Goal: Contribute content: Contribute content

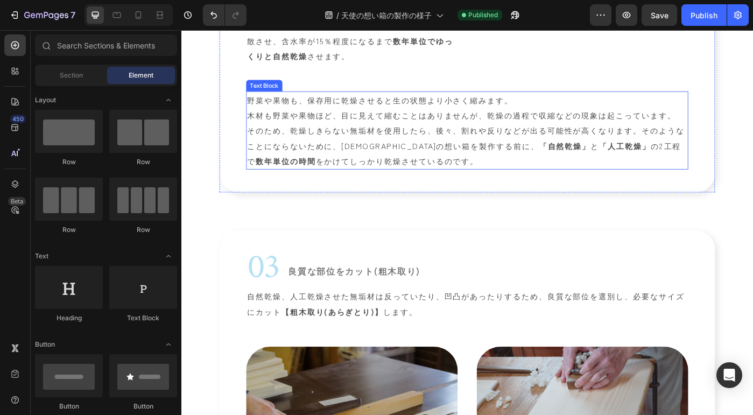
scroll to position [1046, 0]
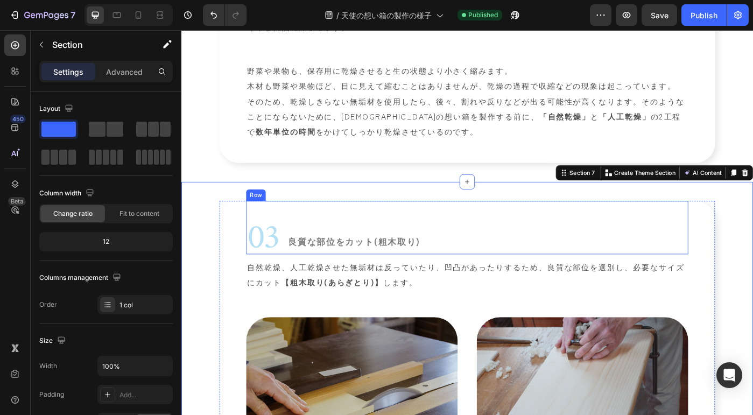
scroll to position [1079, 0]
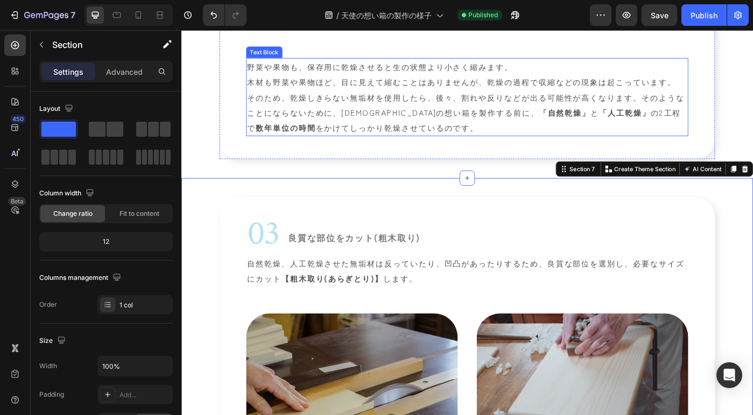
click at [461, 148] on p "野菜や果物も、保存用に乾燥させると生の状態より小さく縮みます。 木材も野菜や果物ほど、目に見えて縮むことはありませんが、乾燥の過程で収縮などの現象は起こってい…" at bounding box center [504, 105] width 497 height 86
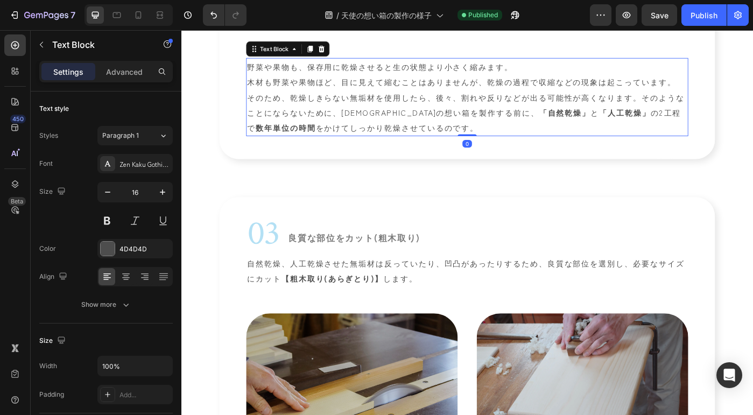
click at [448, 148] on p "野菜や果物も、保存用に乾燥させると生の状態より小さく縮みます。 木材も野菜や果物ほど、目に見えて縮むことはありませんが、乾燥の過程で収縮などの現象は起こってい…" at bounding box center [504, 105] width 497 height 86
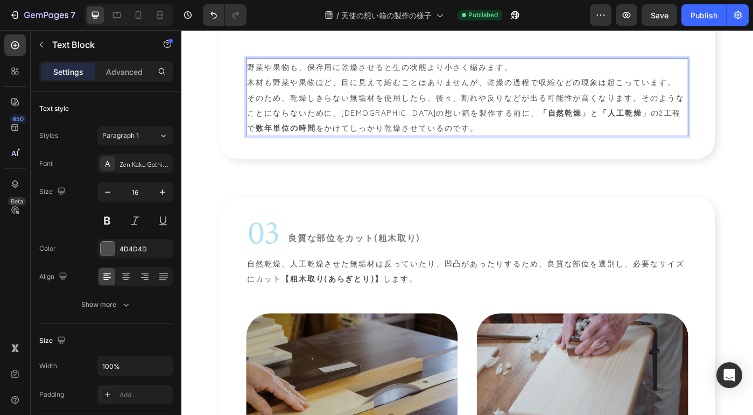
click at [457, 148] on p "野菜や果物も、保存用に乾燥させると生の状態より小さく縮みます。 木材も野菜や果物ほど、目に見えて縮むことはありませんが、乾燥の過程で収縮などの現象は起こってい…" at bounding box center [504, 105] width 497 height 86
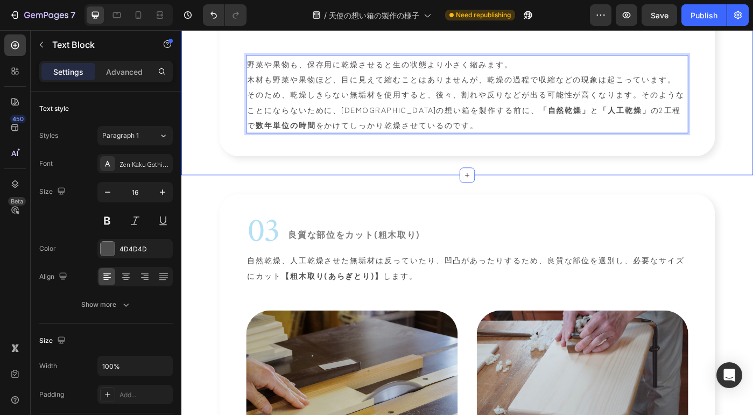
scroll to position [1083, 0]
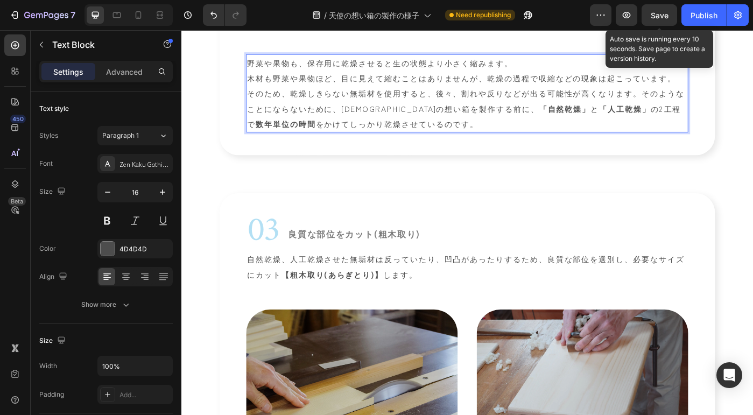
drag, startPoint x: 654, startPoint y: 18, endPoint x: 650, endPoint y: 28, distance: 10.4
click at [654, 19] on span "Save" at bounding box center [659, 15] width 18 height 9
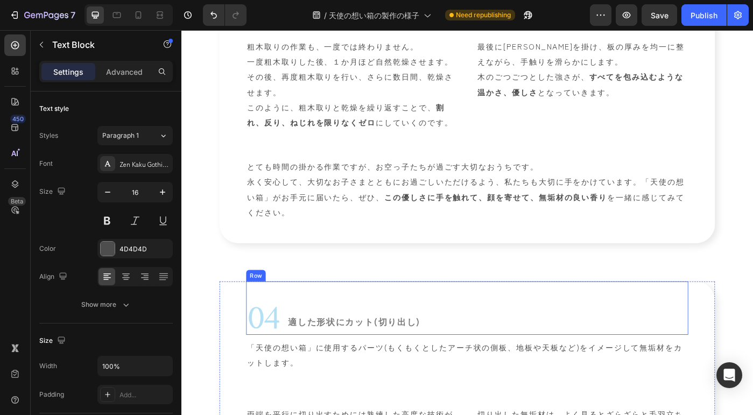
scroll to position [1715, 0]
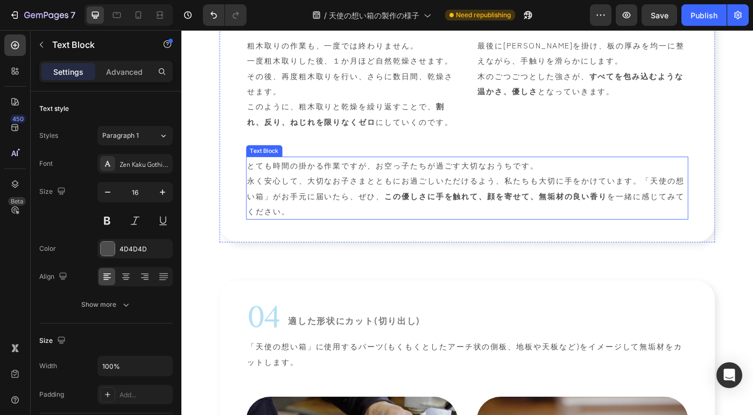
click at [620, 197] on p "とても時間の掛かる作業ですが、お空っ子たちが過ごす大切なおうちです。 永く安心して、大切なお子さまとともにお過ごしいただけるよう、私たちも大切に手をかけていま…" at bounding box center [504, 208] width 497 height 69
click at [598, 195] on p "とても時間の掛かる作業ですが、お空っ子たちが過ごす大切なおうちです。 永く安心して、大切なお子さまとともにお過ごしいただけるよう、私たちも大切に手をかけていま…" at bounding box center [504, 208] width 497 height 69
click at [584, 196] on p "とても時間の掛かる作業ですが、お空っ子たちが過ごす大切なおうちです。 永く安心して、大切なお子さまとともにお過ごしいただけるよう、私たちも大切に手をかけていま…" at bounding box center [504, 208] width 497 height 69
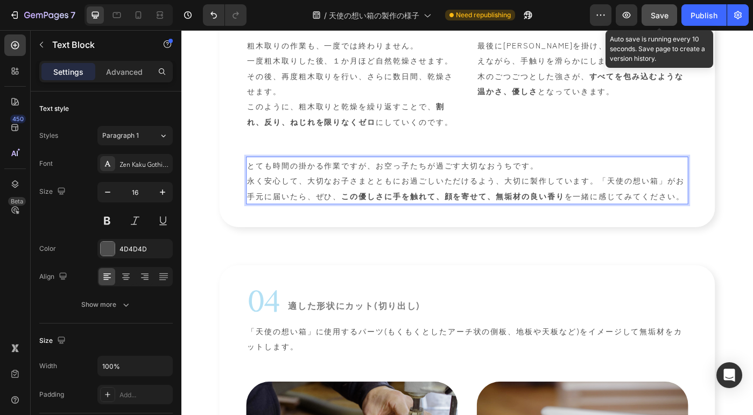
click at [646, 16] on button "Save" at bounding box center [659, 15] width 36 height 22
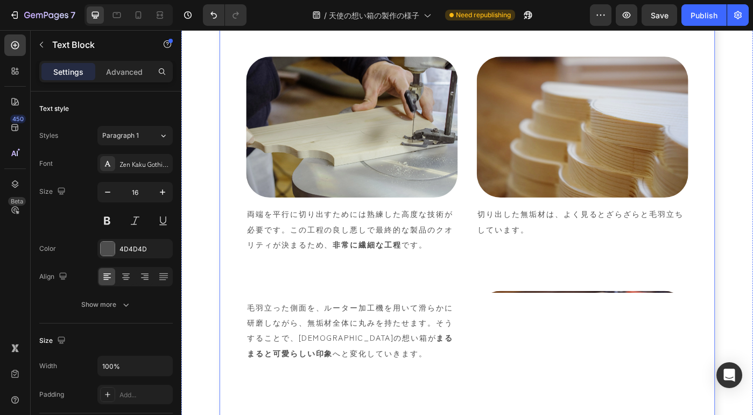
scroll to position [2097, 0]
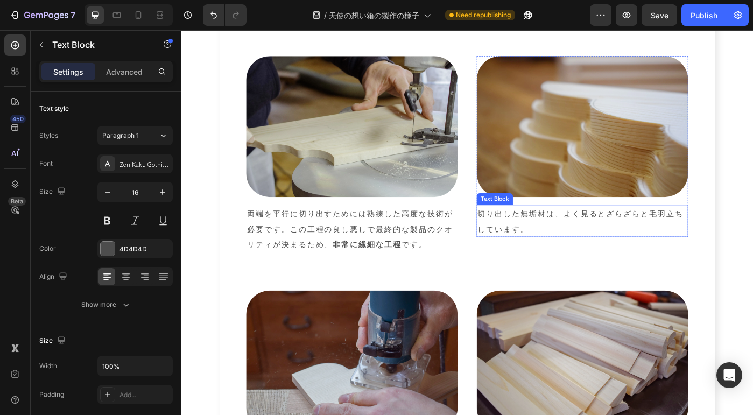
click at [517, 245] on p "切り出した無垢材は、よく見るとざらざらと毛羽立ちしています。" at bounding box center [634, 245] width 237 height 34
click at [522, 250] on p "切り出した無垢材は、よく見るとざらざらと毛羽立ちしています。" at bounding box center [634, 245] width 237 height 34
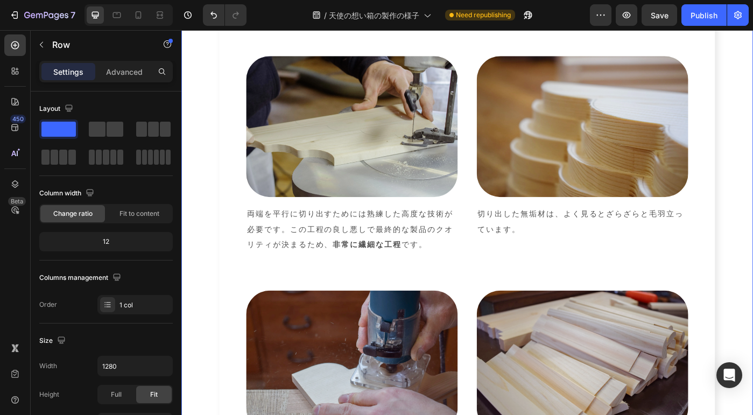
click at [188, 268] on div "04 Heading 適した形状にカット(切り出し) Heading Row 「天使の想い箱」に使用するパーツ(もくもくとしたアーチ状の側板、地板や天板など)…" at bounding box center [504, 258] width 646 height 661
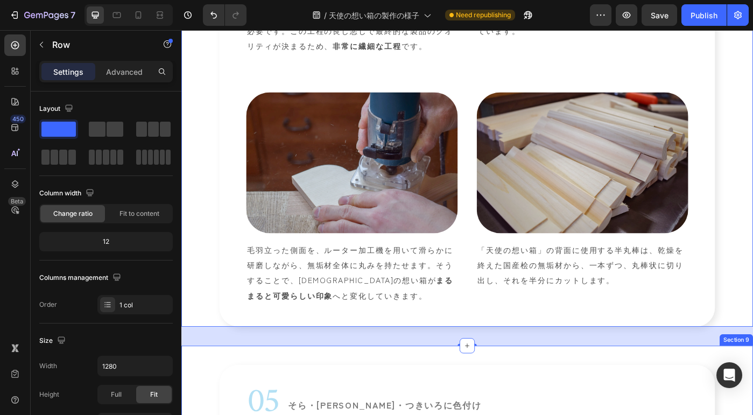
scroll to position [2321, 0]
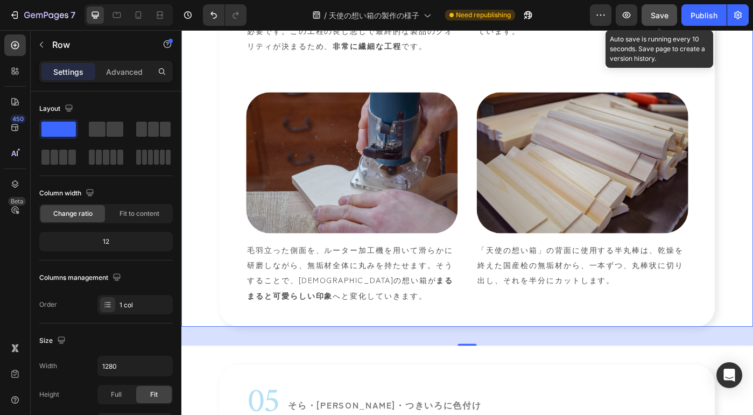
click at [667, 12] on span "Save" at bounding box center [659, 15] width 18 height 9
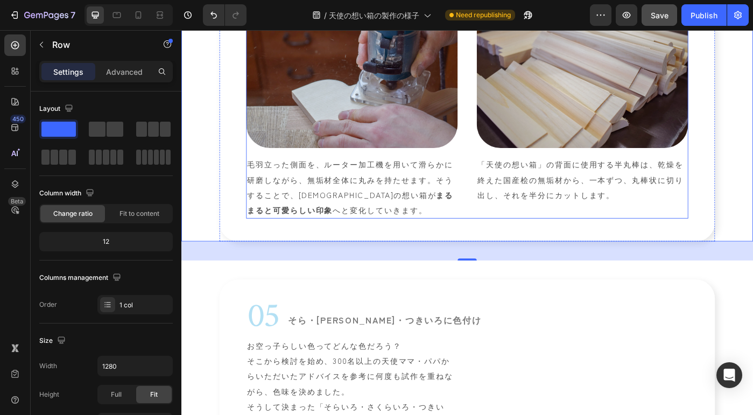
scroll to position [2427, 0]
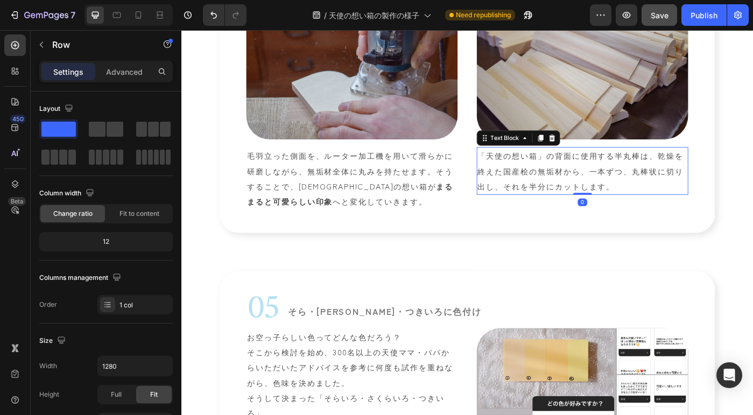
click at [576, 198] on p "「天使の想い箱」の背面に使用する半丸棒は、乾燥を終えた国産桧の無垢材から、一本ずつ、丸棒状に切り出し、それを半分にカットします。" at bounding box center [634, 189] width 237 height 52
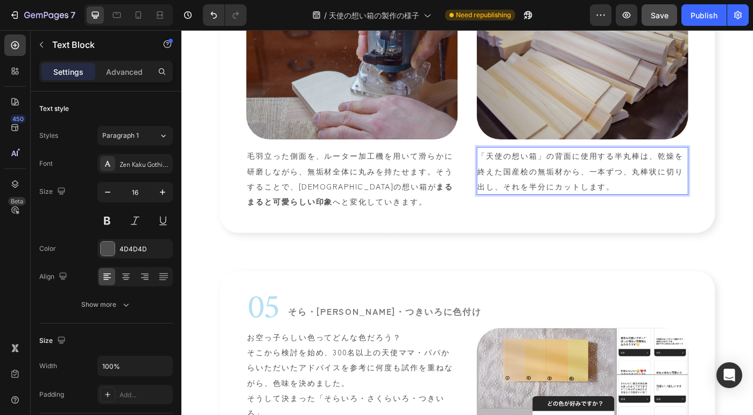
click at [573, 200] on p "「天使の想い箱」の背面に使用する半丸棒は、乾燥を終えた国産桧の無垢材から、一本ずつ、丸棒状に切り出し、それを半分にカットします。" at bounding box center [634, 189] width 237 height 52
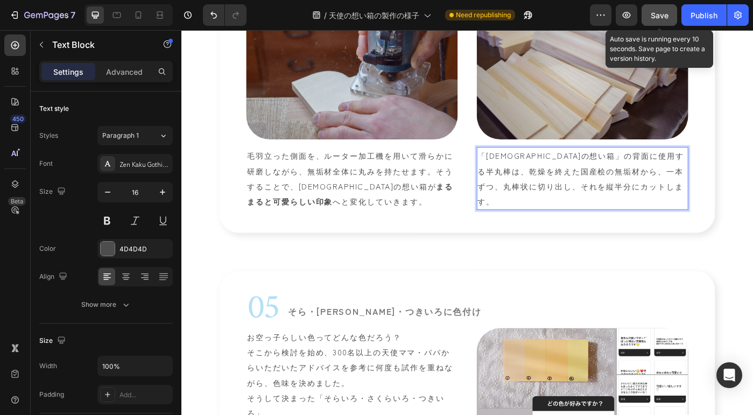
click at [652, 17] on span "Save" at bounding box center [659, 15] width 18 height 9
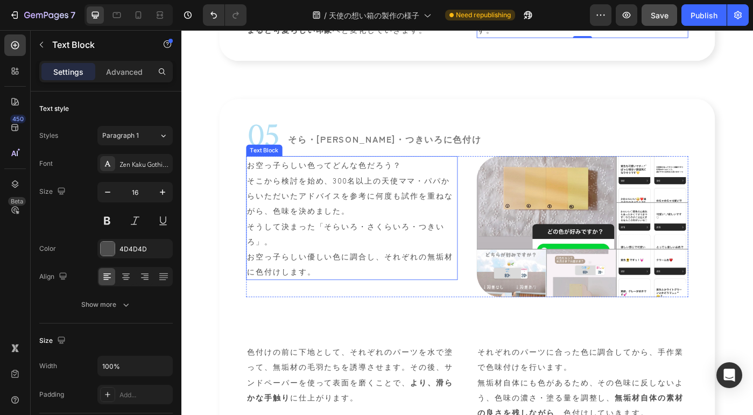
scroll to position [2622, 0]
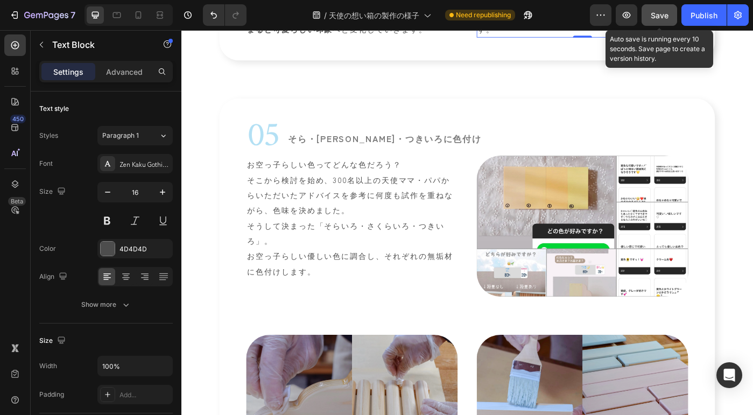
click at [660, 12] on span "Save" at bounding box center [659, 15] width 18 height 9
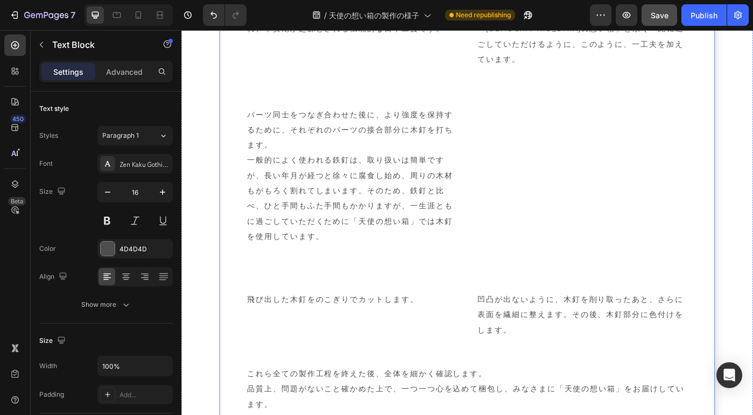
scroll to position [3524, 0]
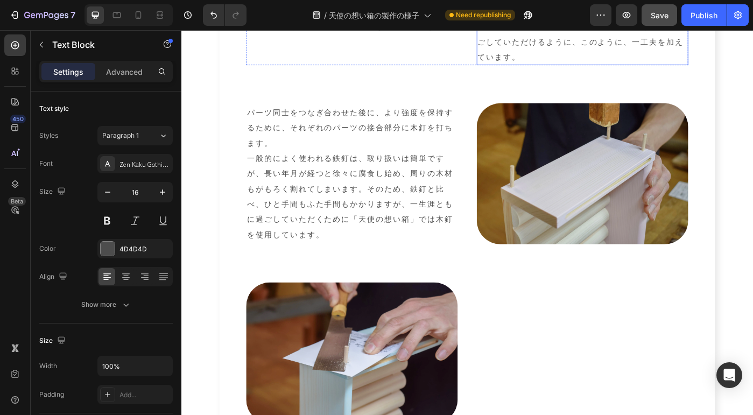
click at [583, 68] on p "「天使の想い箱」と永く一緒に過ごしていただけるように、このように、一工夫を加えています。" at bounding box center [634, 43] width 237 height 52
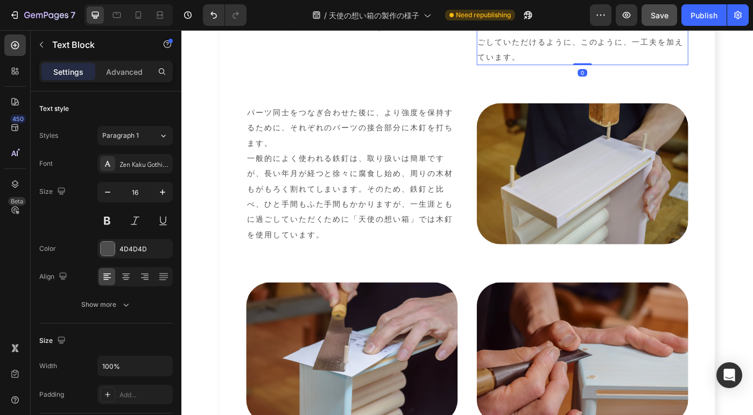
click at [592, 68] on p "「天使の想い箱」と永く一緒に過ごしていただけるように、このように、一工夫を加えています。" at bounding box center [634, 43] width 237 height 52
click at [595, 68] on p "「天使の想い箱」と永く一緒に過ごしていただけるように、このように、一工夫を加えています。" at bounding box center [634, 43] width 237 height 52
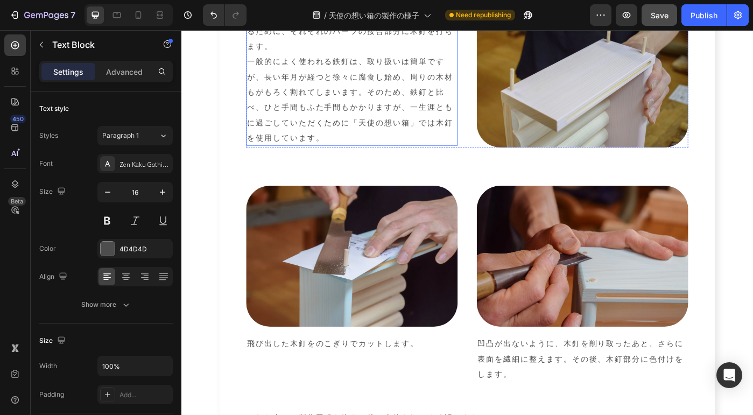
scroll to position [3634, 0]
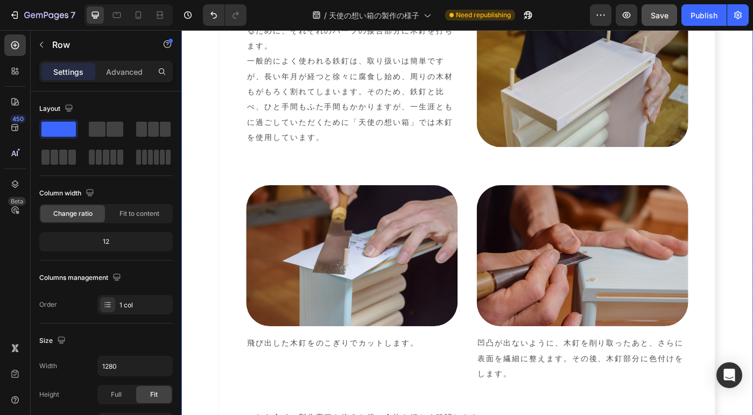
click at [199, 351] on div "06 Heading 色付けしたパーツ同士の組み立て Heading Row Image 「天使の想い箱」背面の半丸棒が、等間隔になるように、半丸棒の間に木板…" at bounding box center [504, 106] width 646 height 861
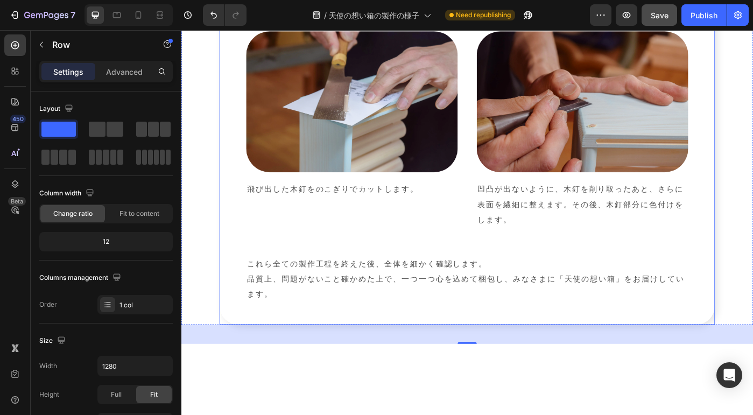
scroll to position [3833, 0]
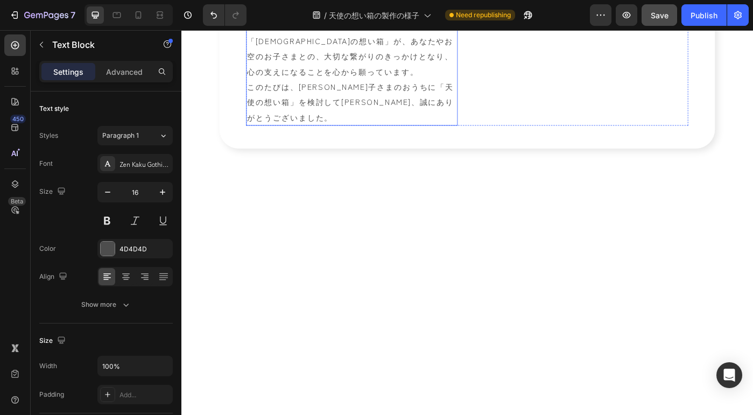
scroll to position [4333, 0]
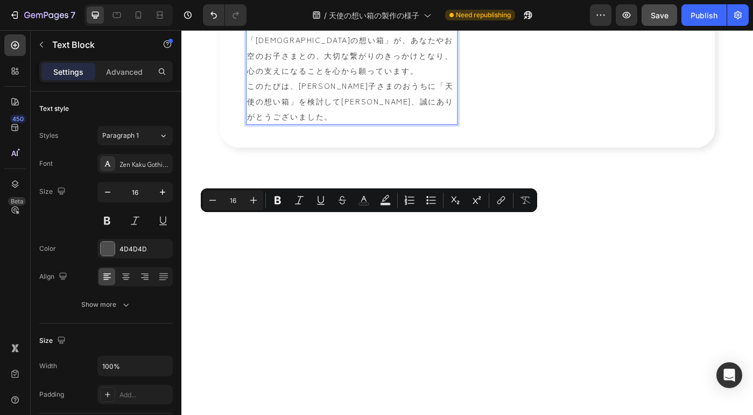
drag, startPoint x: 401, startPoint y: 246, endPoint x: 363, endPoint y: 261, distance: 41.1
drag, startPoint x: 402, startPoint y: 245, endPoint x: 398, endPoint y: 256, distance: 12.1
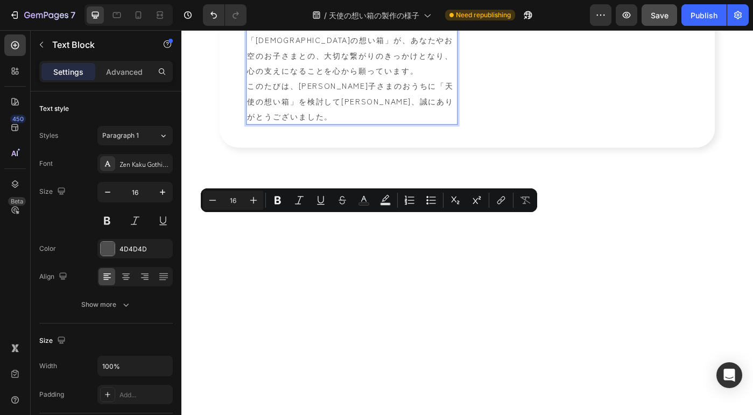
drag, startPoint x: 401, startPoint y: 245, endPoint x: 348, endPoint y: 267, distance: 57.6
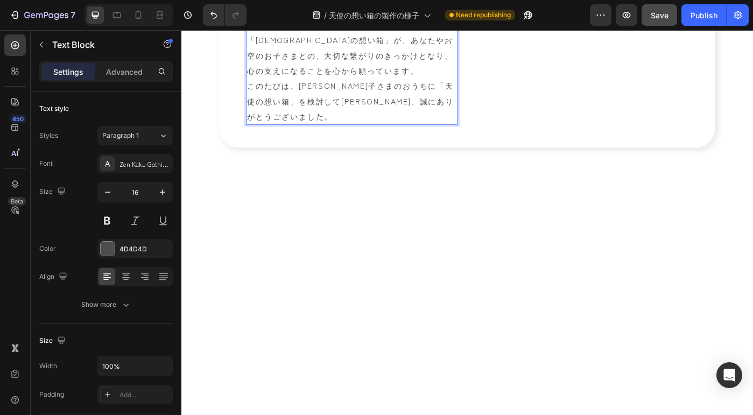
drag, startPoint x: 397, startPoint y: 245, endPoint x: 406, endPoint y: 252, distance: 11.5
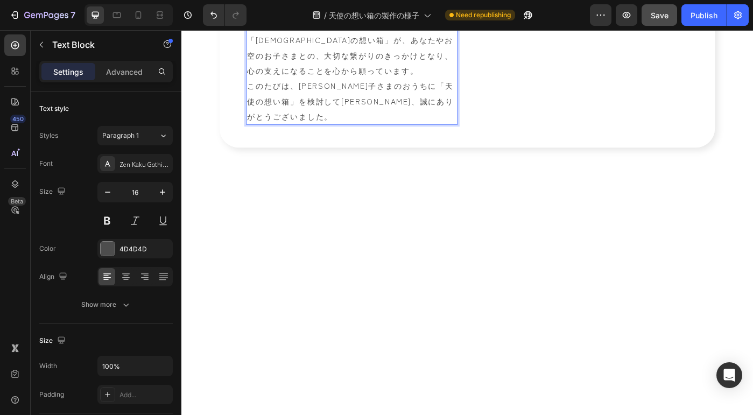
drag, startPoint x: 325, startPoint y: 250, endPoint x: 260, endPoint y: 245, distance: 65.8
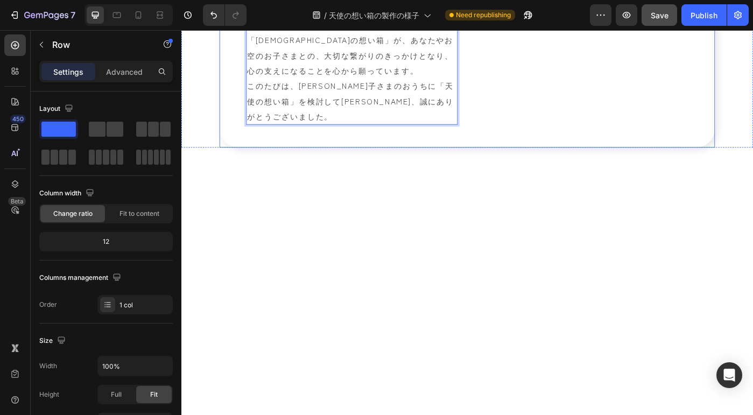
click at [244, 162] on div "07 Heading 最後にお伝えしたいこと Heading Row 「天使の想い箱」は、お空の子どもたちのおうちとして、一生涯ともに過ごしていただくことを想…" at bounding box center [503, 22] width 559 height 282
click at [357, 84] on p "「天使の想い箱」が、あなたやお空のお子さまとの、大切な繋がりのきっかけとなり、心の支えになることを心から願っています。" at bounding box center [374, 58] width 237 height 52
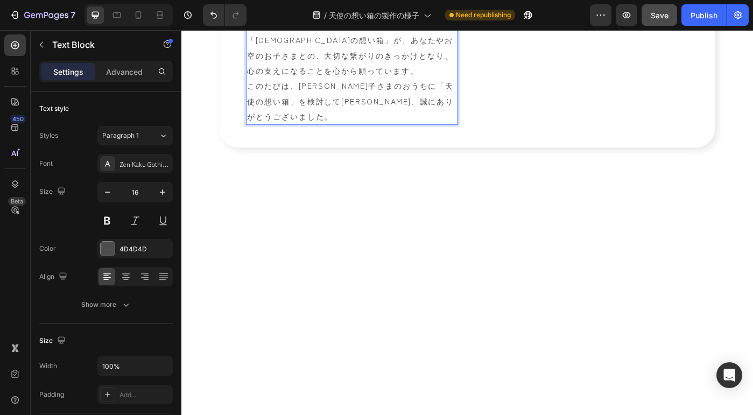
click at [353, 84] on p "「天使の想い箱」が、あなたやお空のお子さまとの、大切な繋がりのきっかけとなり、心の支えになることを心から願っています。" at bounding box center [374, 58] width 237 height 52
click at [362, 84] on p "「天使の想い箱」が、あなたやお空のお子さまとの、大切な繋がりのきっかけとなり、心の支えになることを心から願っています。" at bounding box center [374, 58] width 237 height 52
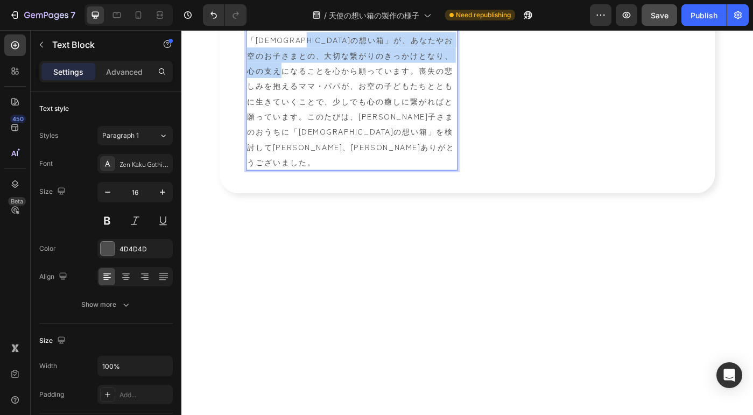
drag, startPoint x: 359, startPoint y: 365, endPoint x: 355, endPoint y: 328, distance: 37.9
click at [355, 187] on p "「天使の想い箱」が、あなたやお空のお子さまとの、大切な繋がりのきっかけとなり、心の支えになることを心から願っています。喪失の悲しみを抱えるママ・パパが、お空の…" at bounding box center [374, 109] width 237 height 155
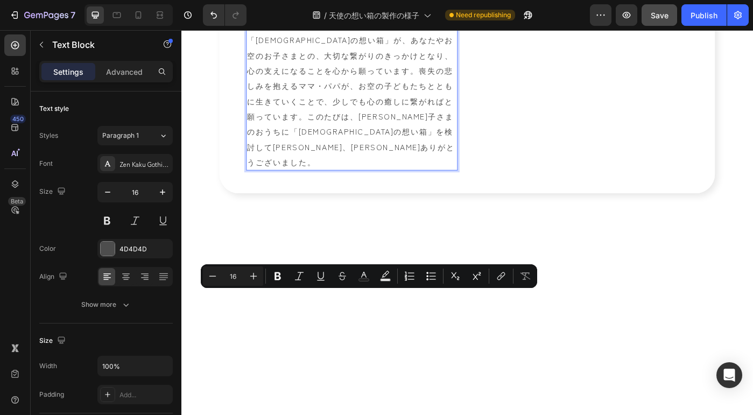
click at [417, 187] on p "「天使の想い箱」が、あなたやお空のお子さまとの、大切な繋がりのきっかけとなり、心の支えになることを心から願っています。喪失の悲しみを抱えるママ・パパが、お空の…" at bounding box center [374, 109] width 237 height 155
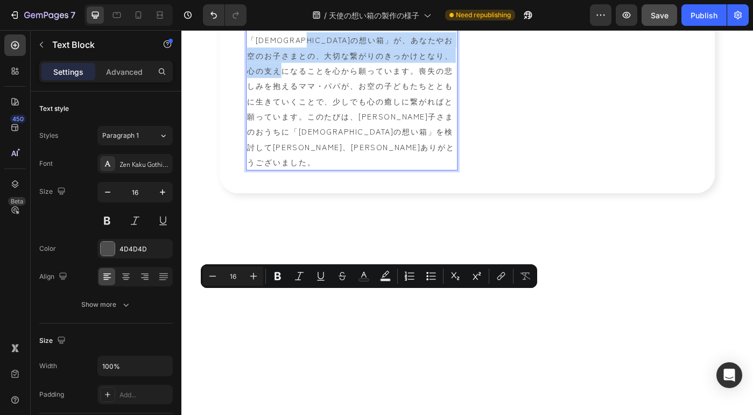
drag, startPoint x: 363, startPoint y: 367, endPoint x: 352, endPoint y: 337, distance: 31.8
click at [352, 187] on p "「天使の想い箱」が、あなたやお空のお子さまとの、大切な繋がりのきっかけとなり、心の支えになることを心から願っています。喪失の悲しみを抱えるママ・パパが、お空の…" at bounding box center [374, 109] width 237 height 155
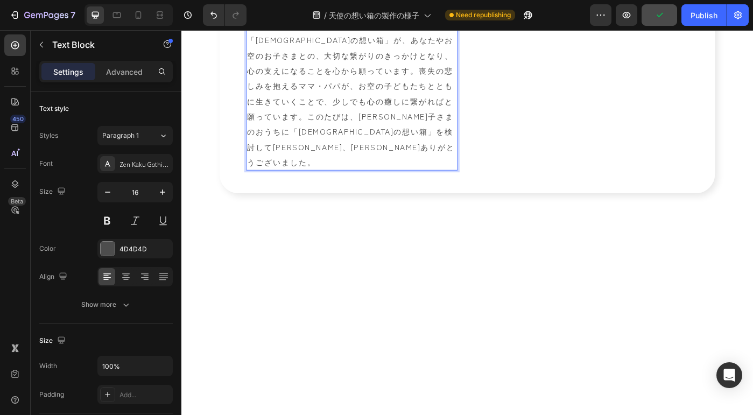
click at [407, 187] on p "「天使の想い箱」が、あなたやお空のお子さまとの、大切な繋がりのきっかけとなり、心の支えになることを心から願っています。喪失の悲しみを抱えるママ・パパが、お空の…" at bounding box center [374, 109] width 237 height 155
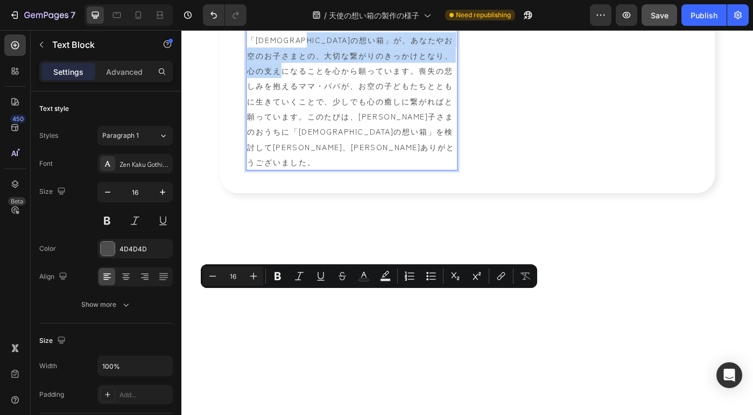
drag, startPoint x: 360, startPoint y: 366, endPoint x: 352, endPoint y: 330, distance: 37.5
click at [352, 187] on p "「天使の想い箱」が、あなたやお空のお子さまとの、大切な繋がりのきっかけとなり、心の支えになることを心から願っています。喪失の悲しみを抱えるママ・パパが、お空の…" at bounding box center [374, 109] width 237 height 155
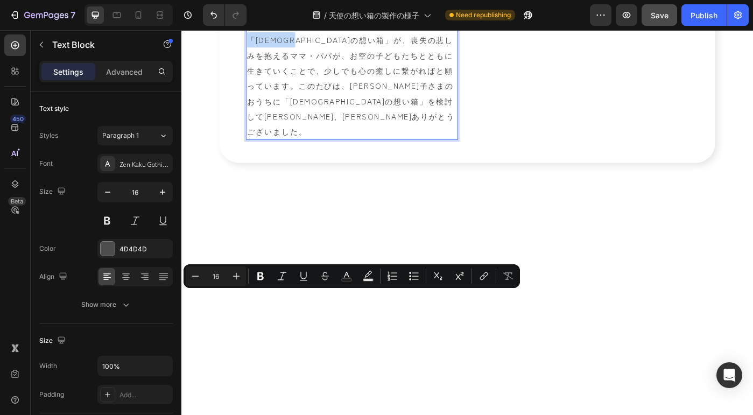
drag, startPoint x: 332, startPoint y: 331, endPoint x: 260, endPoint y: 332, distance: 72.1
click at [260, 153] on p "「天使の想い箱」が、喪失の悲しみを抱えるママ・パパが、お空の子どもたちとともに生きていくことで、少しでも心の癒しに繋がればと願っています。このたびは、大切なお…" at bounding box center [374, 92] width 237 height 121
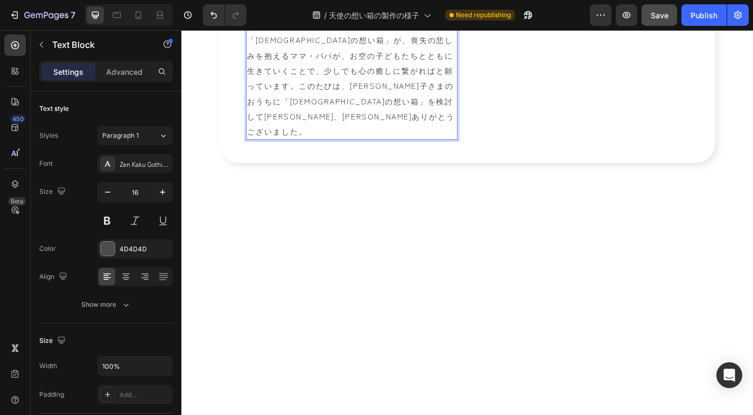
click at [296, 153] on p "「天使の想い箱」が、喪失の悲しみを抱えるママ・パパが、お空の子どもたちとともに生きていくことで、少しでも心の癒しに繋がればと願っています。このたびは、大切なお…" at bounding box center [374, 92] width 237 height 121
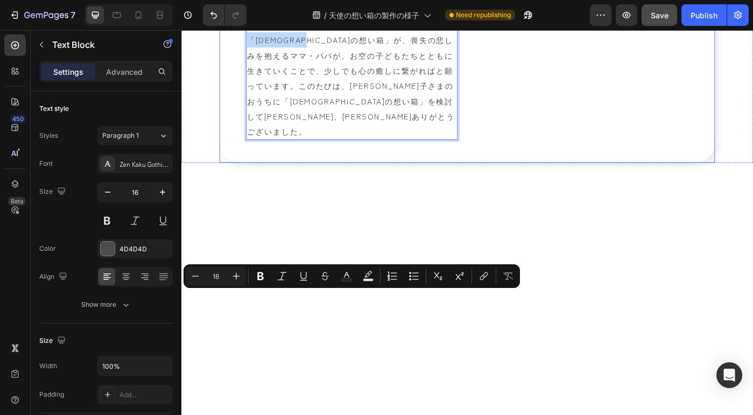
drag, startPoint x: 351, startPoint y: 335, endPoint x: 249, endPoint y: 331, distance: 102.3
click at [249, 180] on div "07 Heading 最後にお伝えしたいこと Heading Row 「天使の想い箱」は、お空の子どもたちのおうちとして、一生涯ともに過ごしていただくことを想…" at bounding box center [503, 30] width 559 height 299
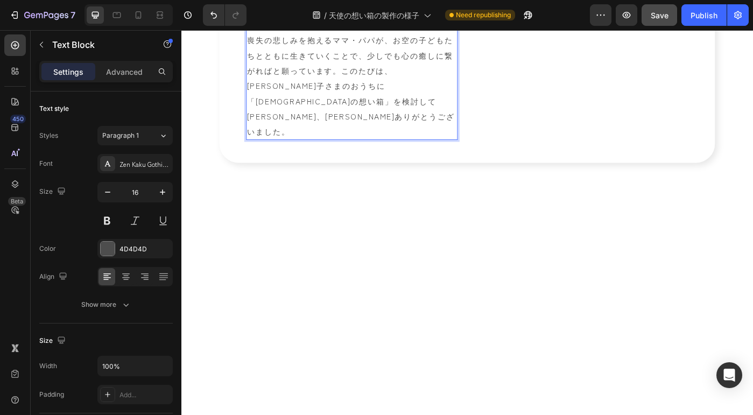
click at [362, 153] on p "喪失の悲しみを抱えるママ・パパが、お空の子どもたちとともに生きていくことで、少しでも心の癒しに繋がればと願っています。このたびは、大切なお子さまのおうちに「天…" at bounding box center [374, 92] width 237 height 121
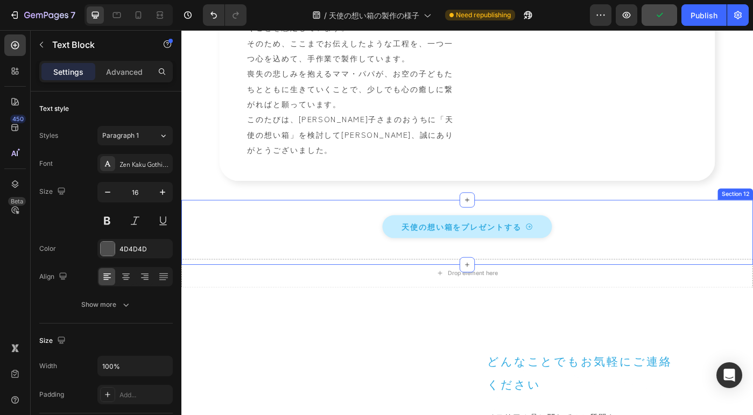
scroll to position [4507, 0]
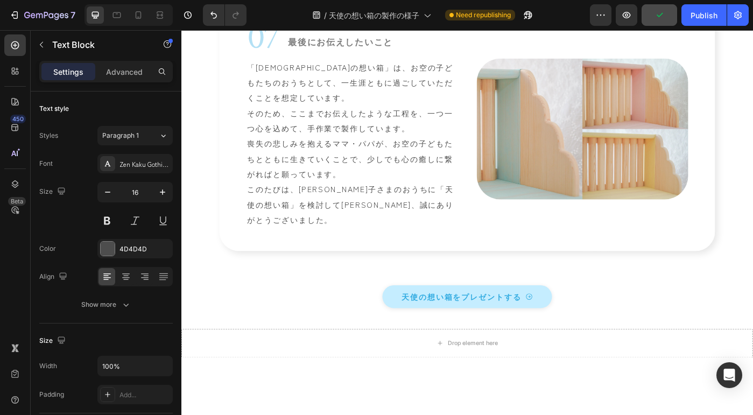
click at [384, 225] on p "このたびは、大切なお子さまのおうちに「天使の想い箱」を検討して下さり、誠にありがとうございました。" at bounding box center [374, 227] width 237 height 52
click at [703, 19] on div "Publish" at bounding box center [703, 15] width 27 height 11
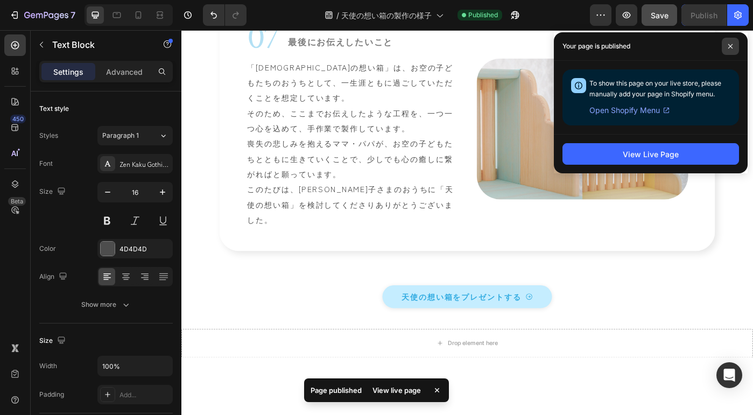
click at [733, 46] on span at bounding box center [729, 46] width 17 height 17
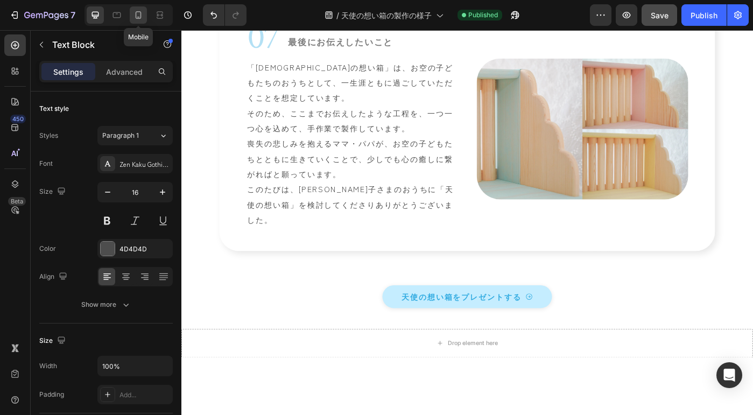
click at [139, 16] on icon at bounding box center [138, 15] width 11 height 11
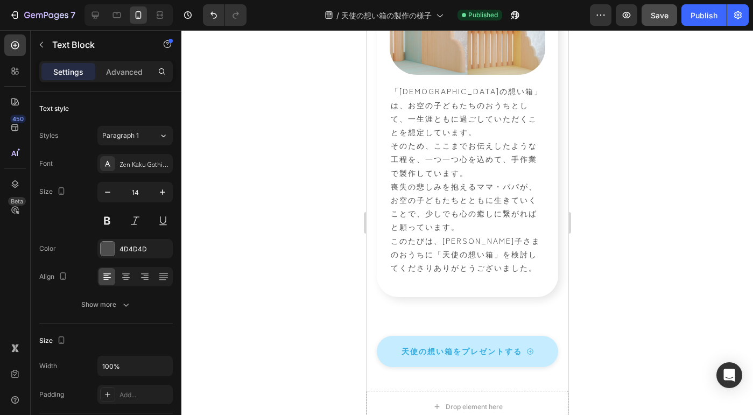
scroll to position [4340, 0]
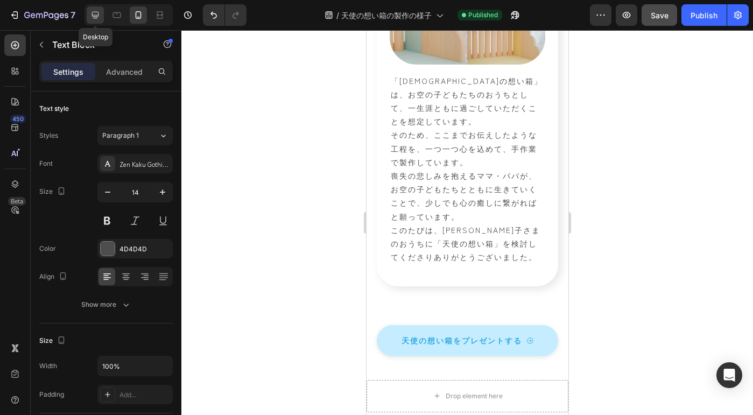
click at [102, 16] on div at bounding box center [95, 14] width 17 height 17
type input "16"
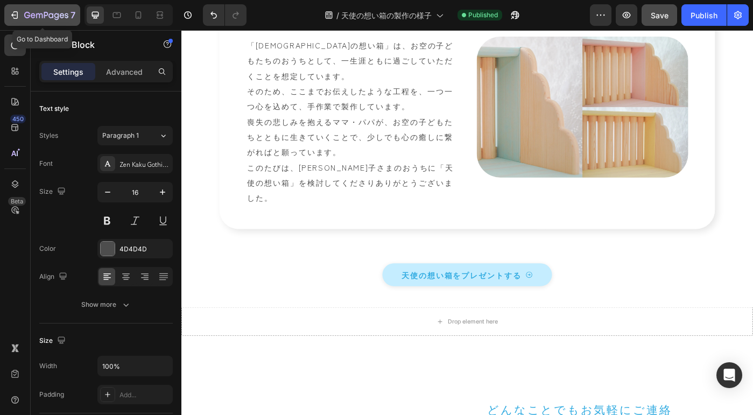
scroll to position [4272, 0]
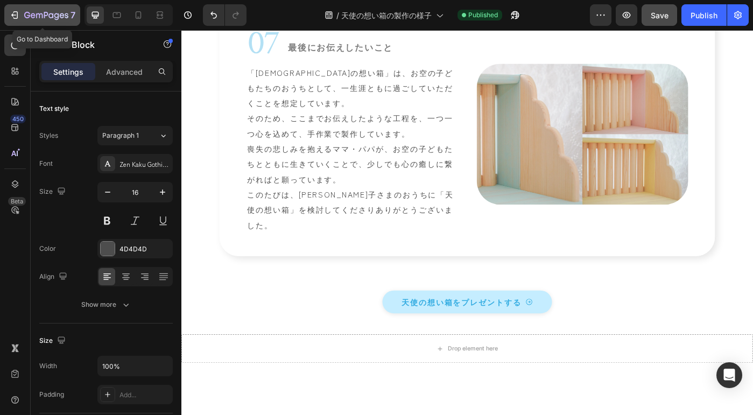
click at [66, 19] on icon "button" at bounding box center [46, 15] width 44 height 9
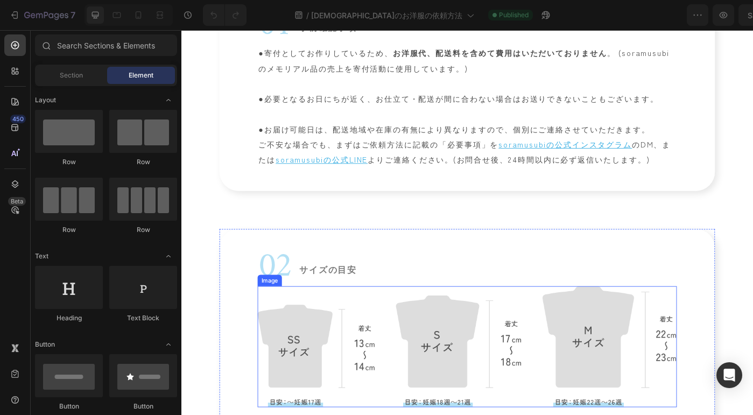
scroll to position [803, 0]
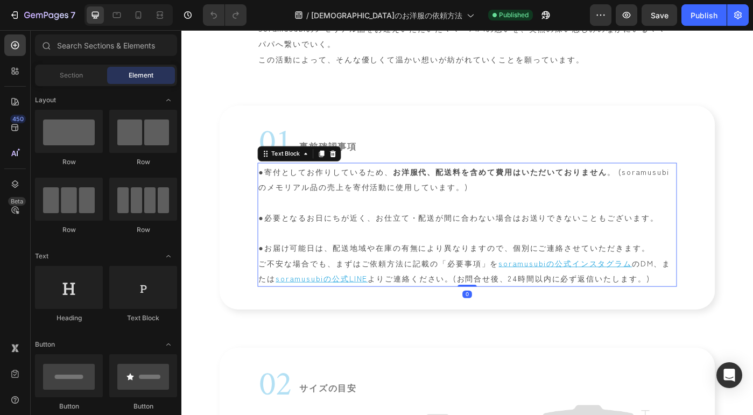
click at [441, 292] on p "●お届け可能日は、配送地域や在庫の有無により異なりますので、個別にご連絡させていただきます。 ご不安な場合でも、まずはご依頼方法に記載の「必要事項」を sor…" at bounding box center [503, 293] width 471 height 52
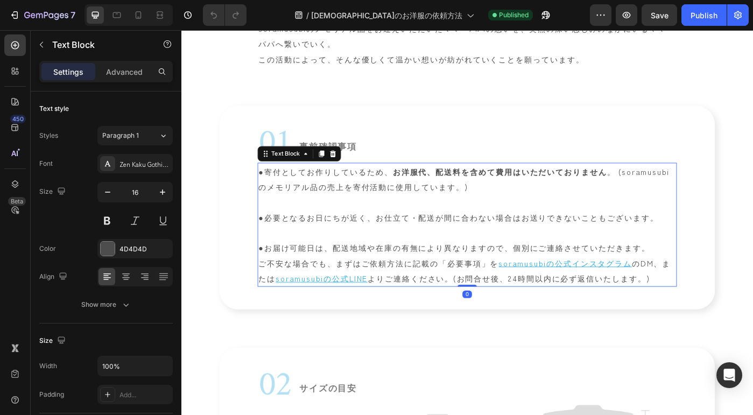
click at [408, 291] on p "●お届け可能日は、配送地域や在庫の有無により異なりますので、個別にご連絡させていただきます。 ご不安な場合でも、まずはご依頼方法に記載の「必要事項」を sor…" at bounding box center [503, 293] width 471 height 52
click at [388, 293] on p "●お届け可能日は、配送地域や在庫の有無により異なりますので、個別にご連絡させていただきます。 ご不安な場合でも、まずはご依頼方法に記載の「必要事項」を sor…" at bounding box center [503, 293] width 471 height 52
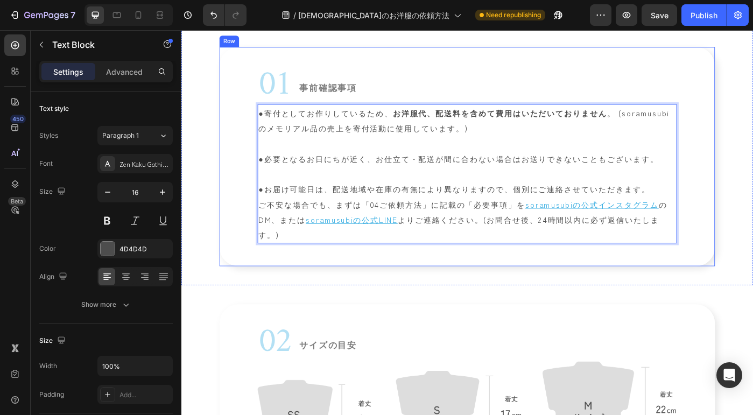
scroll to position [870, 0]
click at [699, 23] on button "Publish" at bounding box center [703, 15] width 45 height 22
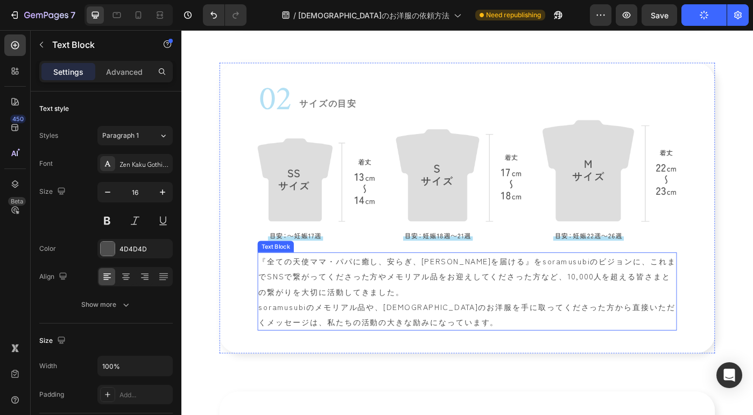
scroll to position [1138, 0]
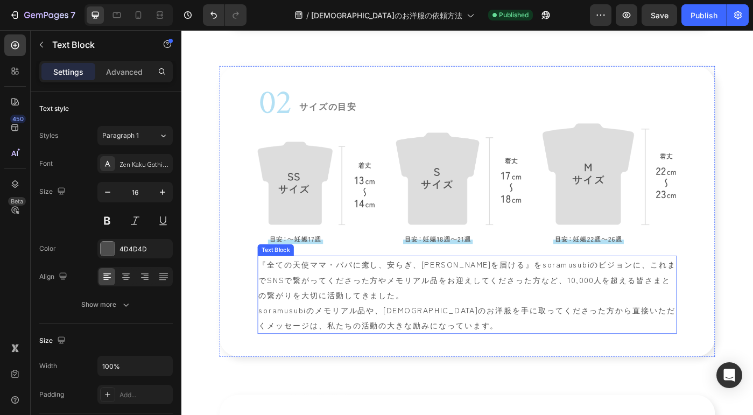
click at [466, 350] on p "『全ての天使ママ・パパに癒し、安らぎ、勇気を届ける』をsoramusubiのビジョンに、これまでSNSで繋がってくださった方やメモリアル品をお迎えしてくださっ…" at bounding box center [503, 329] width 471 height 86
click at [468, 360] on p "『全ての天使ママ・パパに癒し、安らぎ、勇気を届ける』をsoramusubiのビジョンに、これまでSNSで繋がってくださった方やメモリアル品をお迎えしてくださっ…" at bounding box center [503, 329] width 471 height 86
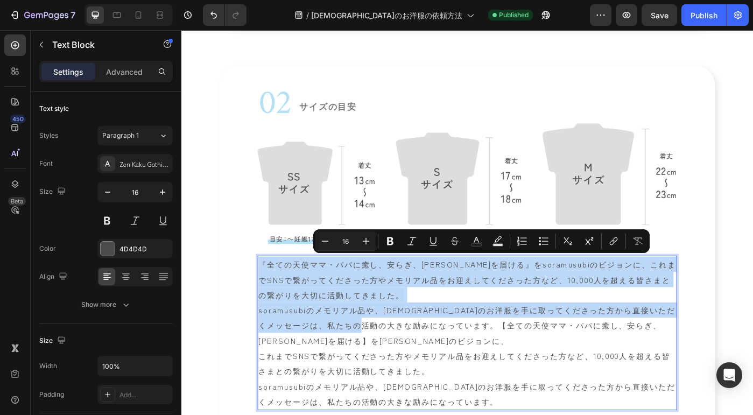
drag, startPoint x: 465, startPoint y: 360, endPoint x: 269, endPoint y: 291, distance: 208.4
click at [269, 291] on p "『全ての天使ママ・パパに癒し、安らぎ、勇気を届ける』をsoramusubiのビジョンに、これまでSNSで繋がってくださった方やメモリアル品をお迎えしてくださっ…" at bounding box center [503, 372] width 471 height 172
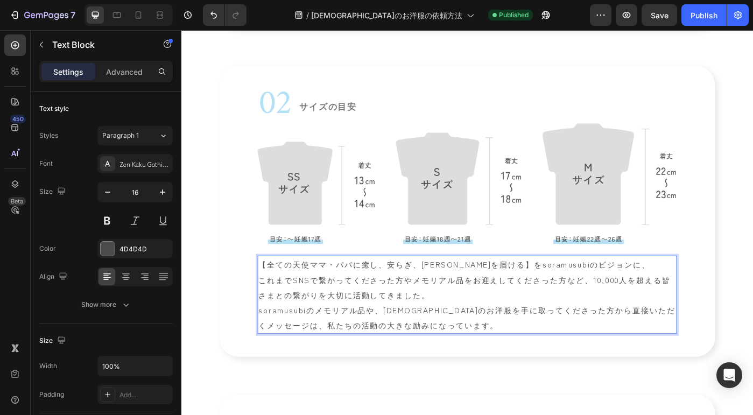
click at [270, 310] on p "【全ての天使ママ・パパに癒し、安らぎ、勇気を届ける】をsoramusubiのビジョンに、 これまでSNSで繋がってくださった方やメモリアル品をお迎えしてくださ…" at bounding box center [503, 329] width 471 height 86
click at [273, 313] on p "【全ての天使ママ・パパに癒し、安らぎ、勇気を届ける】をsoramusubiのビジョンに、 これまでSNSで繋がってくださった方やメモリアル品をお迎えしてくださ…" at bounding box center [503, 329] width 471 height 86
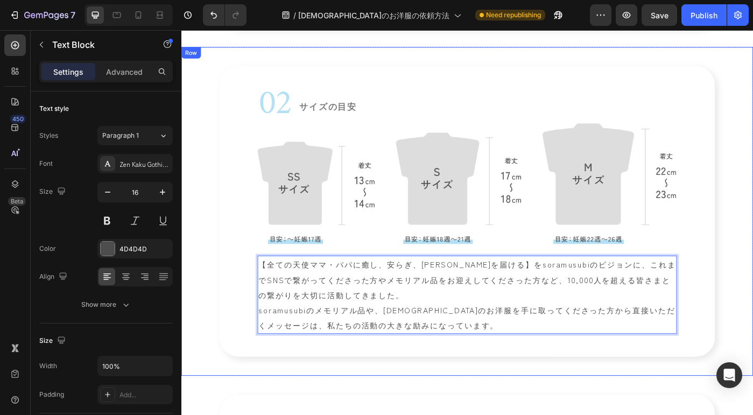
click at [208, 372] on div "02 Heading サイズの目安 Heading Row Image 【全ての天使ママ・パパに癒し、安らぎ、勇気を届ける】をsoramusubiのビジョンに…" at bounding box center [504, 234] width 646 height 371
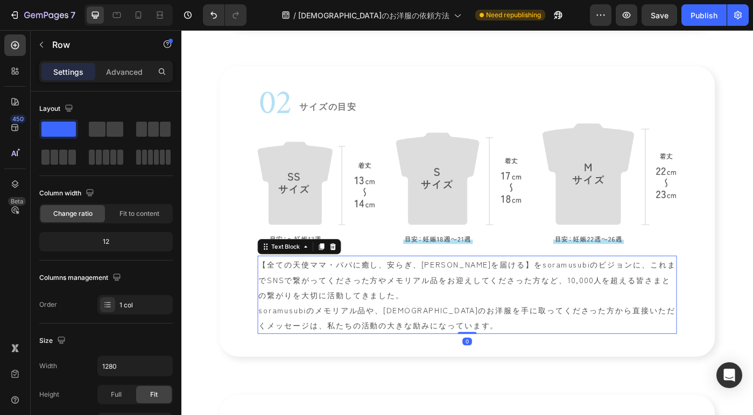
click at [288, 286] on p "【全ての天使ママ・パパに癒し、安らぎ、勇気を届ける】をsoramusubiのビジョンに、これまでSNSで繋がってくださった方やメモリアル品をお迎えしてくださっ…" at bounding box center [503, 329] width 471 height 86
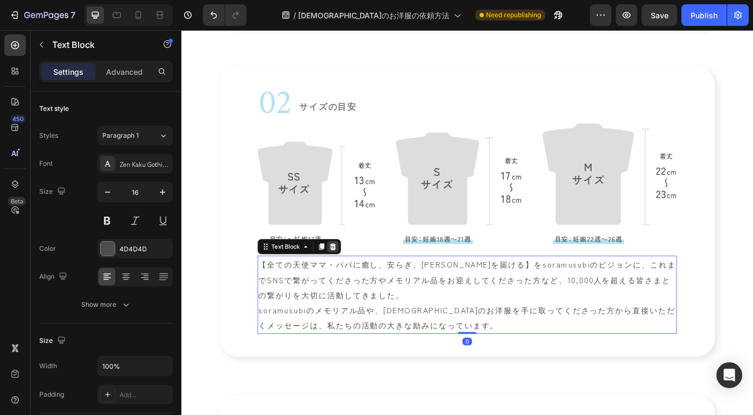
click at [350, 274] on icon at bounding box center [352, 275] width 7 height 8
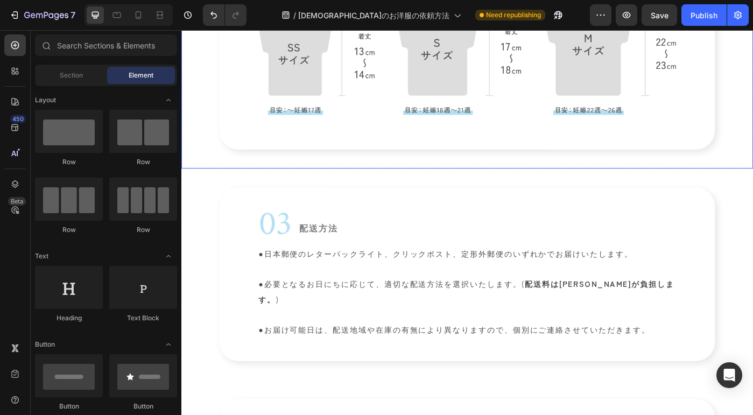
scroll to position [1341, 0]
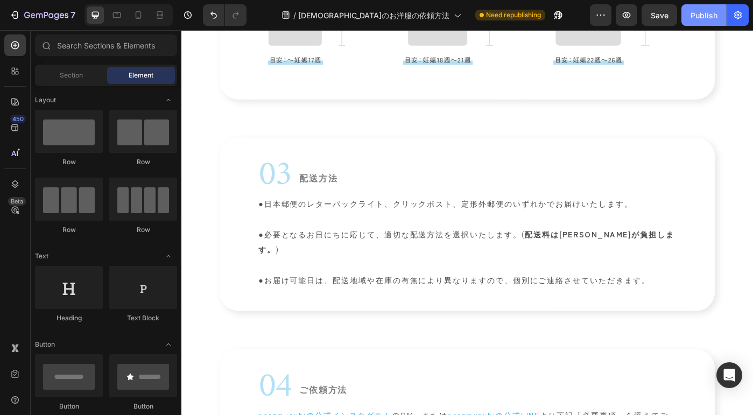
click at [700, 22] on button "Publish" at bounding box center [703, 15] width 45 height 22
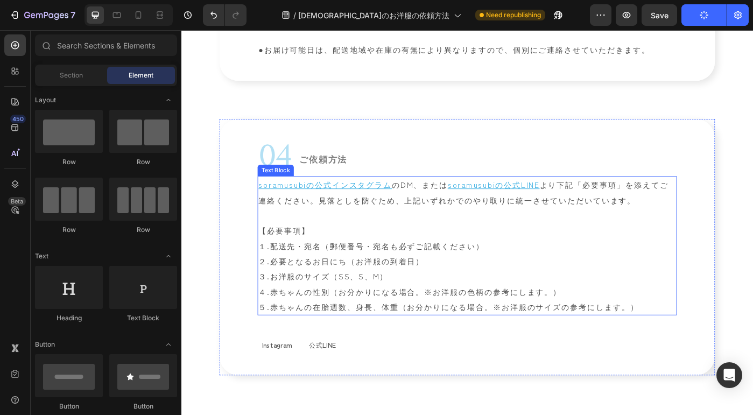
scroll to position [1609, 0]
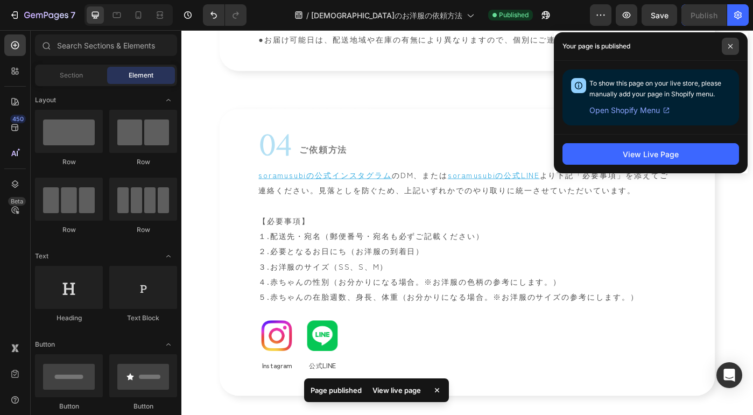
click at [726, 47] on span at bounding box center [729, 46] width 17 height 17
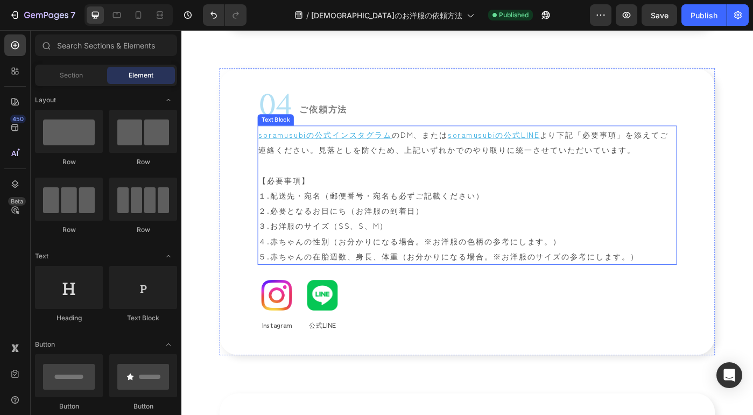
scroll to position [1662, 0]
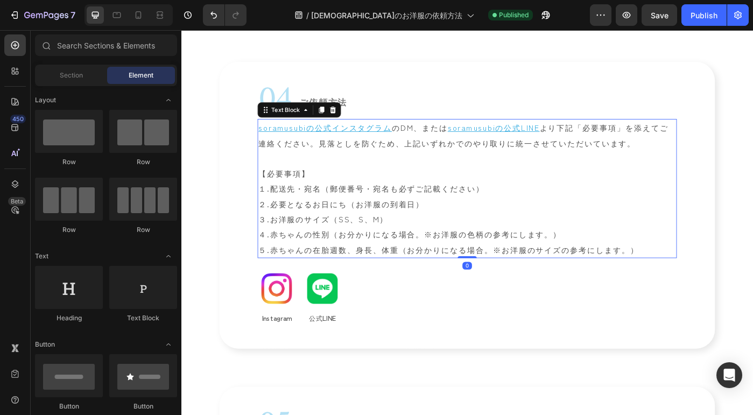
click at [422, 279] on p "soramusubiの公式インスタグラム のDM、または soramusubiの公式LINE より下記「必要事項」を添えてご連絡ください。見落としを防ぐため、…" at bounding box center [503, 208] width 471 height 155
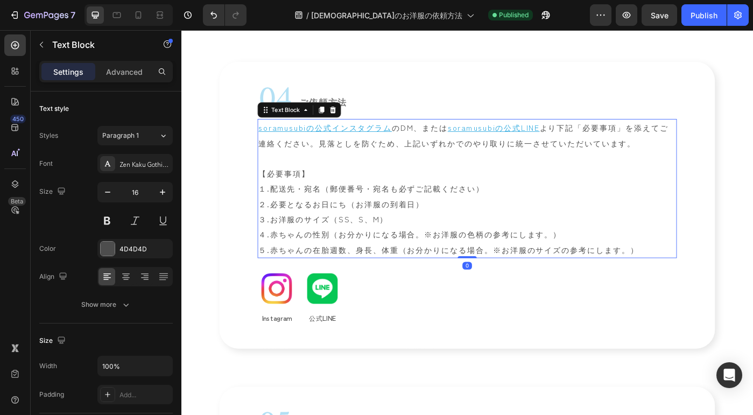
click at [425, 282] on p "soramusubiの公式インスタグラム のDM、または soramusubiの公式LINE より下記「必要事項」を添えてご連絡ください。見落としを防ぐため、…" at bounding box center [503, 208] width 471 height 155
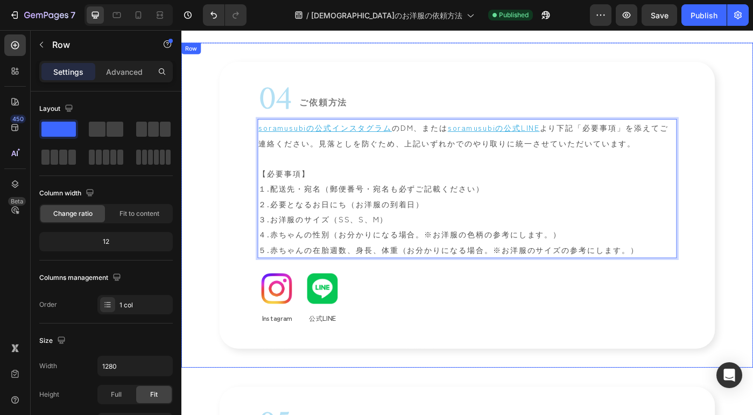
click at [752, 347] on div "04 Heading ご依頼方法 Heading Row soramusubiの公式インスタグラム のDM、または soramusubiの公式LINE より下…" at bounding box center [504, 227] width 646 height 366
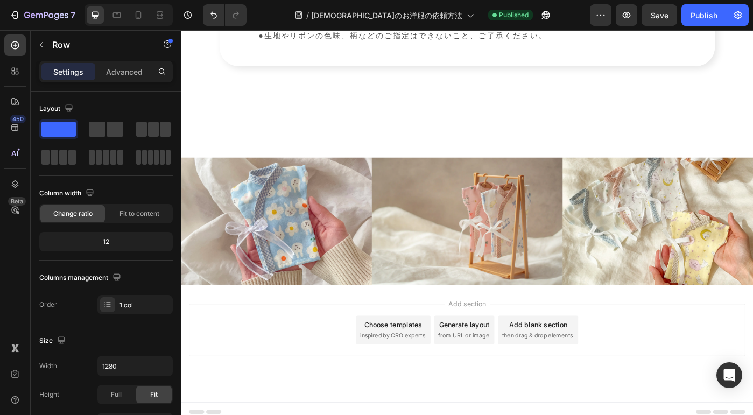
scroll to position [2921, 0]
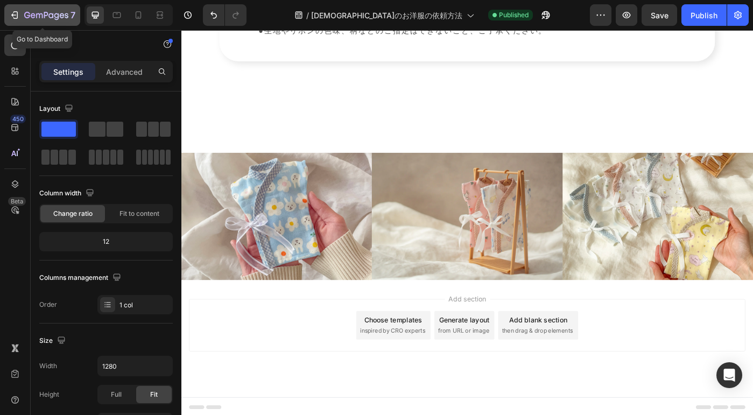
click at [56, 12] on icon "button" at bounding box center [46, 15] width 44 height 9
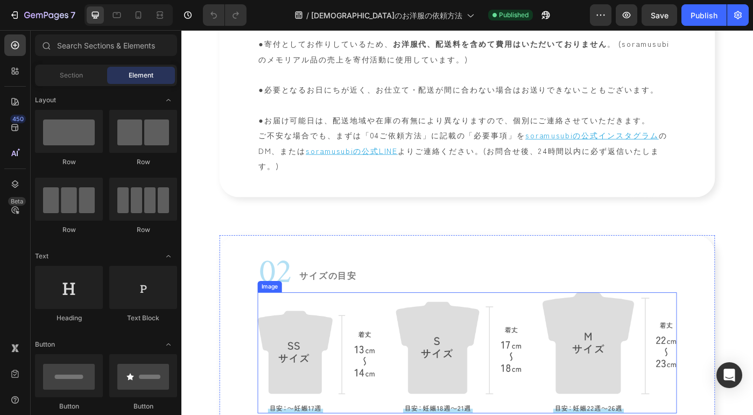
scroll to position [873, 0]
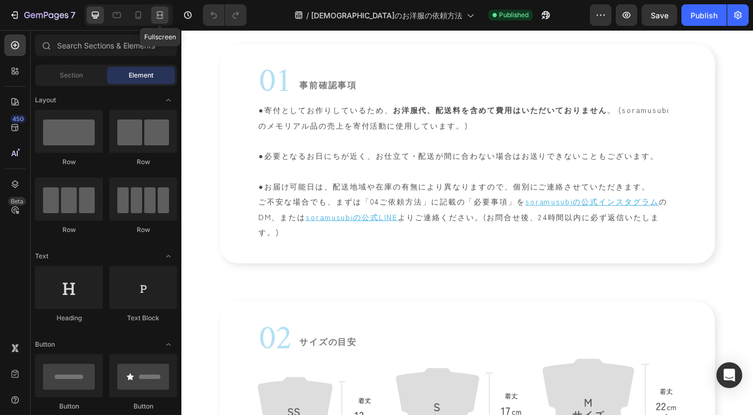
click at [162, 19] on icon at bounding box center [159, 15] width 11 height 11
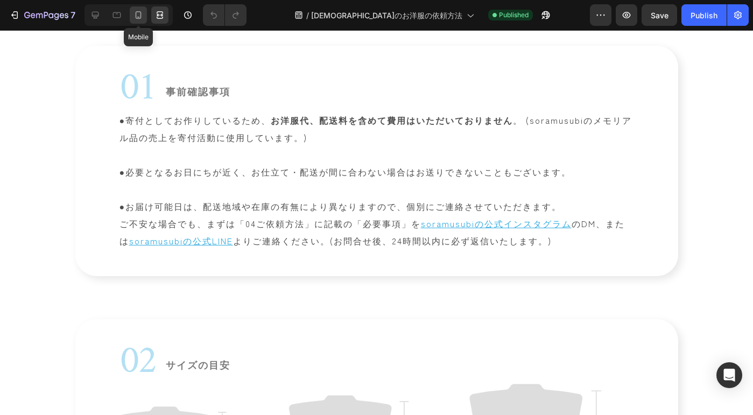
click at [131, 12] on div at bounding box center [138, 14] width 17 height 17
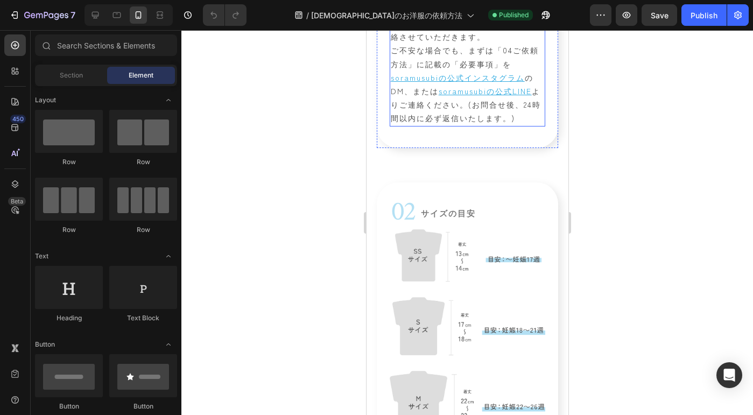
scroll to position [1103, 0]
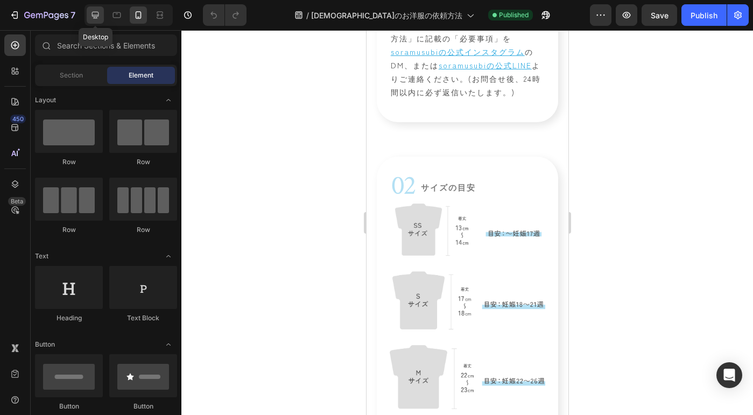
click at [93, 17] on icon at bounding box center [95, 15] width 7 height 7
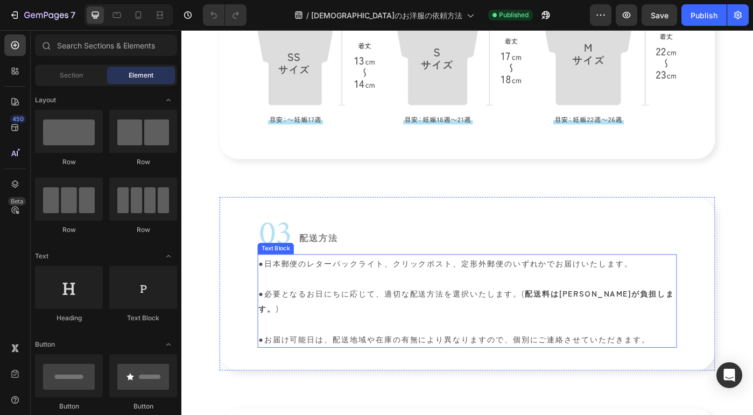
scroll to position [1277, 0]
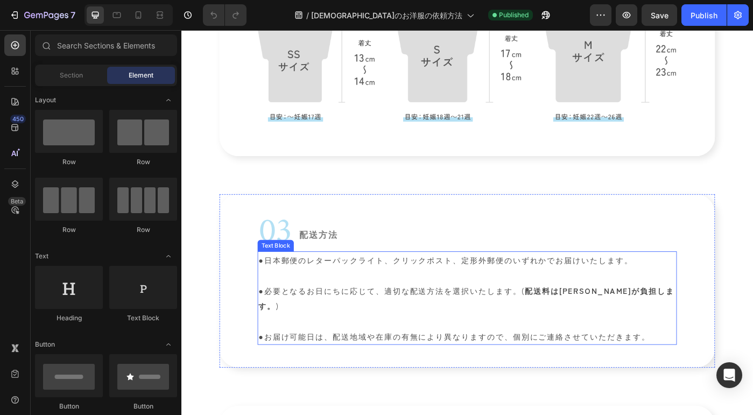
click at [286, 273] on div "Text Block" at bounding box center [287, 273] width 41 height 13
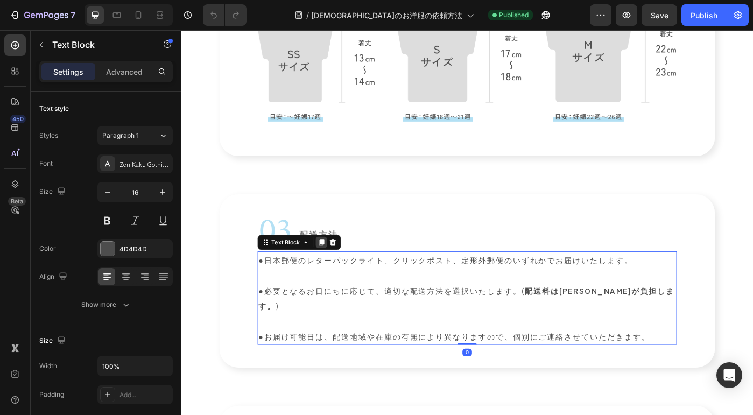
click at [336, 269] on icon at bounding box center [339, 269] width 9 height 9
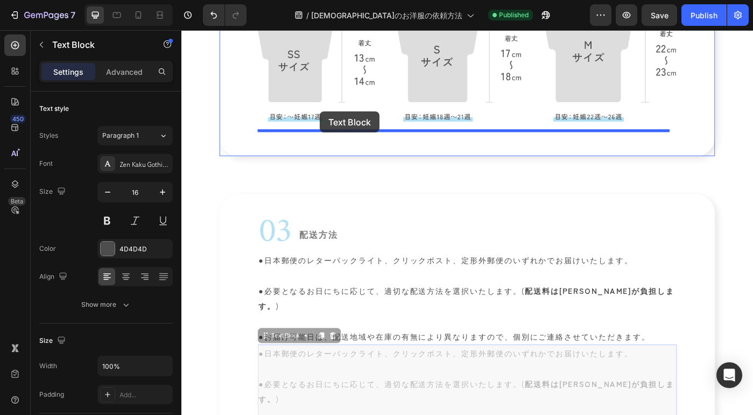
drag, startPoint x: 297, startPoint y: 374, endPoint x: 337, endPoint y: 122, distance: 255.5
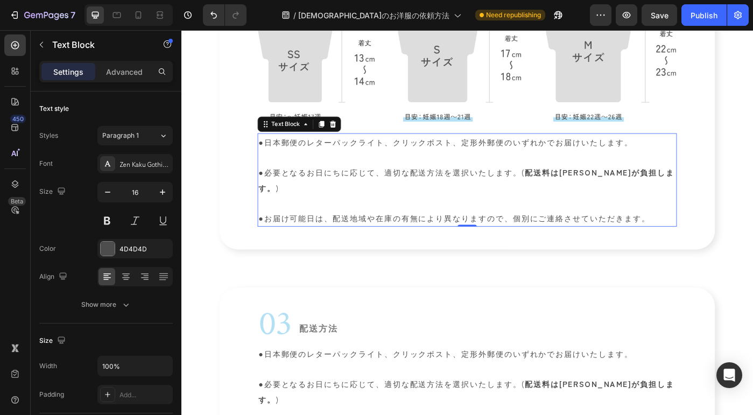
click at [376, 199] on p "●日本郵便のレターパックライト、クリックポスト、定形外郵便のいずれかでお届けいたします。 ●必要となるお日にちに応じて、適切な配送方法を選択いたします。( 配…" at bounding box center [503, 190] width 471 height 86
click at [714, 236] on p "●お届け可能日は、配送地域や在庫の有無により異なりますので、個別にご連絡させていただきます。" at bounding box center [503, 241] width 471 height 17
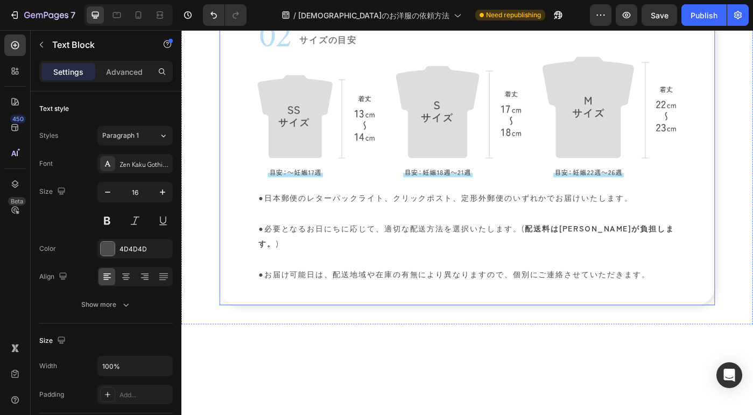
scroll to position [1292, 0]
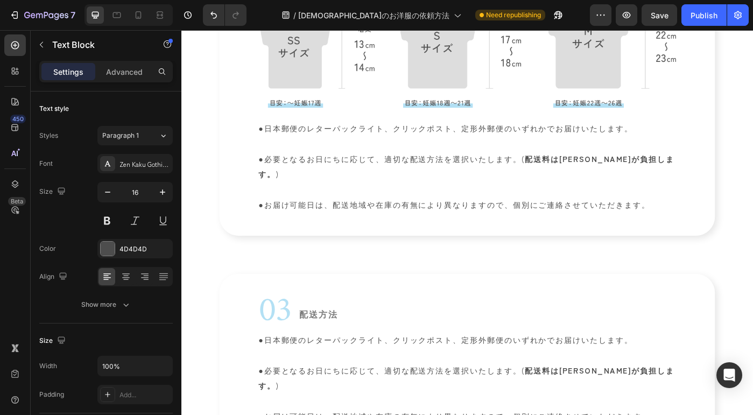
click at [654, 212] on p "●日本郵便のレターパックライト、クリックポスト、定形外郵便のいずれかでお届けいたします。 ●必要となるお日にちに応じて、適切な配送方法を選択いたします。( 配…" at bounding box center [503, 175] width 471 height 86
click at [724, 220] on p "●お届け可能日は、配送地域や在庫の有無により異なりますので、個別にご連絡させていただきます。" at bounding box center [503, 226] width 471 height 17
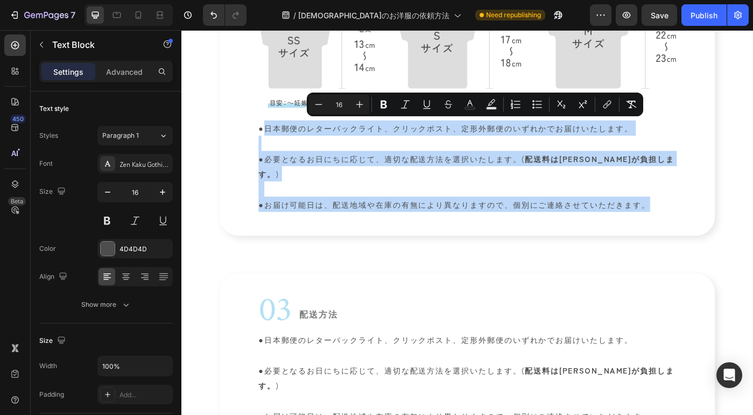
drag, startPoint x: 715, startPoint y: 223, endPoint x: 283, endPoint y: 136, distance: 440.8
click at [283, 136] on div "●日本郵便のレターパックライト、クリックポスト、定形外郵便のいずれかでお届けいたします。 ●必要となるお日にちに応じて、適切な配送方法を選択いたします。( 配…" at bounding box center [503, 183] width 473 height 105
click at [283, 137] on p "●日本郵便のレターパックライト、クリックポスト、定形外郵便のいずれかでお届けいたします。 ●必要となるお日にちに応じて、適切な配送方法を選択いたします。( 配…" at bounding box center [503, 175] width 471 height 86
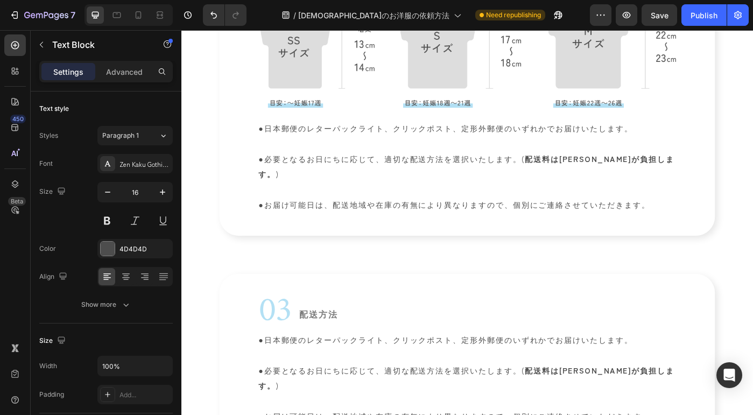
click at [278, 137] on p "●日本郵便のレターパックライト、クリックポスト、定形外郵便のいずれかでお届けいたします。 ●必要となるお日にちに応じて、適切な配送方法を選択いたします。( 配…" at bounding box center [503, 175] width 471 height 86
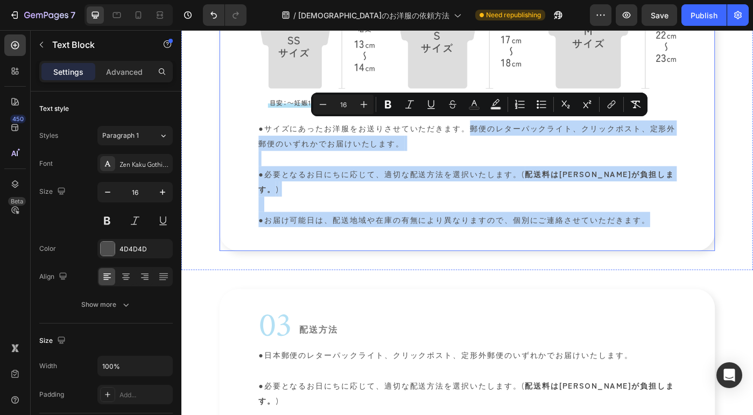
drag, startPoint x: 512, startPoint y: 139, endPoint x: 705, endPoint y: 257, distance: 226.2
click at [705, 257] on div "02 Heading サイズの目安 Heading Row Image ●サイズにあったお洋服をお送りさせていただきます。郵便のレターパックライト、クリックポ…" at bounding box center [503, 98] width 559 height 363
click at [553, 190] on p "●サイズにあったお洋服をお送りさせていただきます。郵便のレターパックライト、クリックポスト、定形外郵便のいずれかでお届けいたします。 ●必要となるお日にちに応…" at bounding box center [503, 183] width 471 height 103
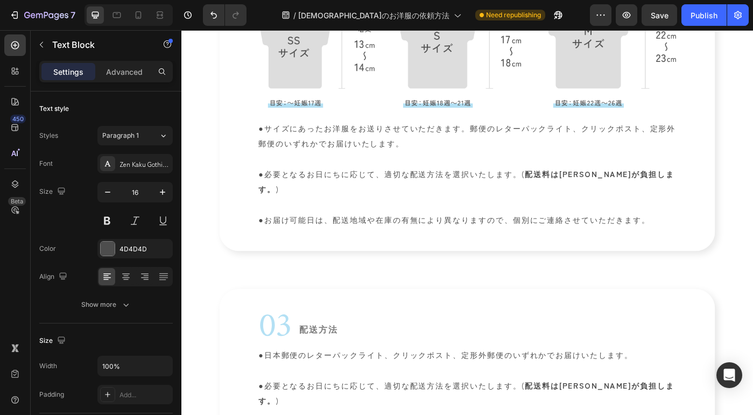
click at [510, 137] on p "●サイズにあったお洋服をお送りさせていただきます。郵便のレターパックライト、クリックポスト、定形外郵便のいずれかでお届けいたします。 ●必要となるお日にちに応…" at bounding box center [503, 183] width 471 height 103
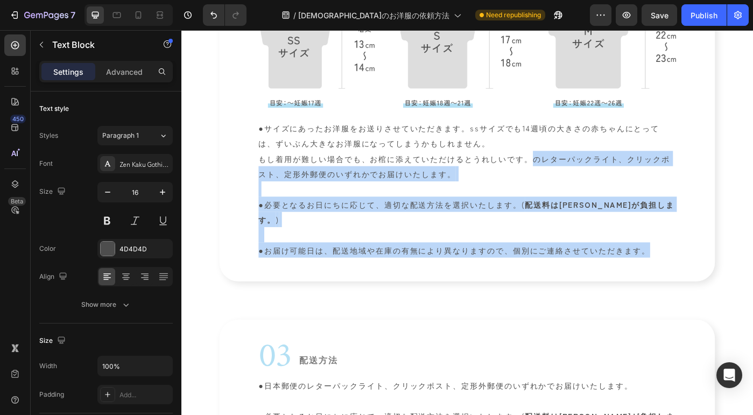
drag, startPoint x: 578, startPoint y: 172, endPoint x: 732, endPoint y: 280, distance: 187.7
click at [732, 280] on div "●サイズにあったお洋服をお送りさせていただきます。ssサイズでも14週頃の大きさの赤ちゃんにとっては、ずいぶん大きなお洋服になってしまうかもしれません。 もし…" at bounding box center [503, 209] width 473 height 157
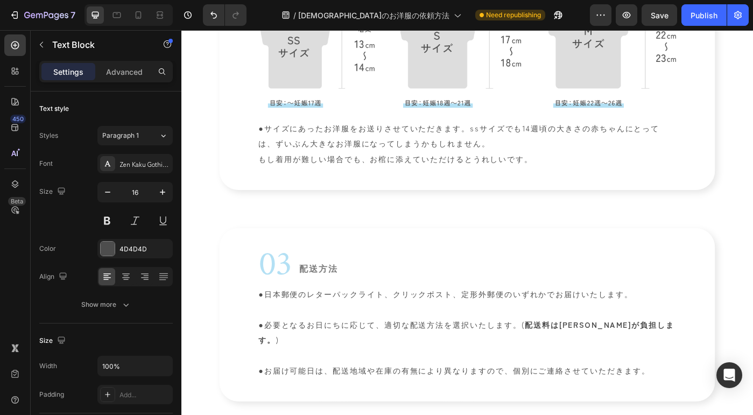
click at [509, 138] on p "●サイズにあったお洋服をお送りさせていただきます。ssサイズでも14週頃の大きさの赤ちゃんにとっては、ずいぶん大きなお洋服になってしまうかもしれません。 もし…" at bounding box center [503, 158] width 471 height 52
click at [279, 141] on p "●サイズにあったお洋服をお送りさせていただきます。ssサイズでも14週頃の大きさの赤ちゃんにとっては、ずいぶん大きなお洋服になってしまうかもしれません。 もし…" at bounding box center [503, 158] width 471 height 52
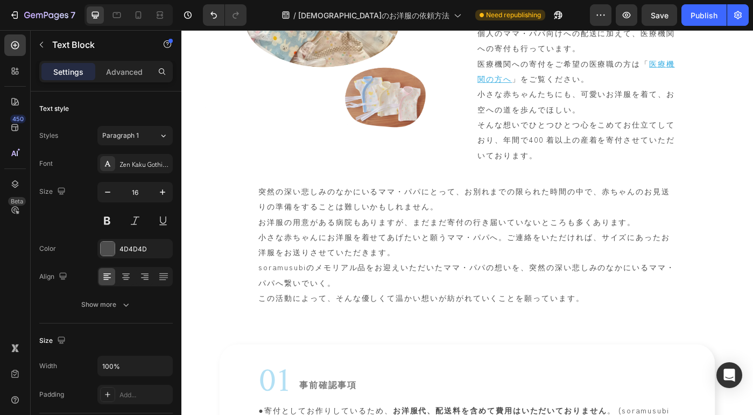
scroll to position [537, 0]
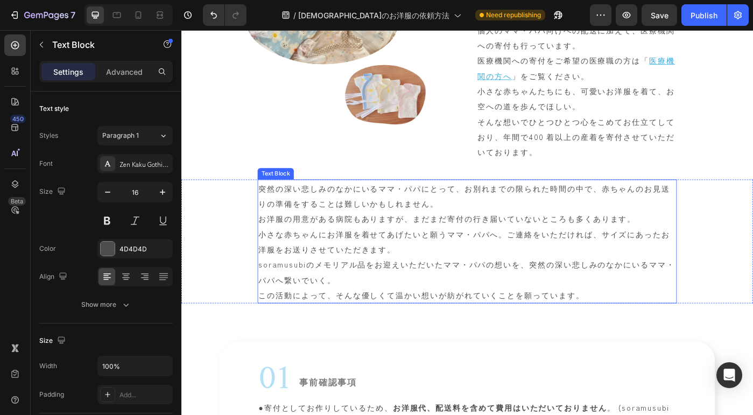
click at [666, 259] on p "小さな赤ちゃんにお洋服を着せてあげたいと願うママ・パパへ。ご連絡をいただければ、サイズにあったお洋服をお送りさせていただきます。 soramusubiのメモリ…" at bounding box center [503, 294] width 471 height 86
click at [682, 260] on p "小さな赤ちゃんにお洋服を着せてあげたいと願うママ・パパへ。ご連絡をいただければ、サイズにあったお洋服をお送りさせていただきます。 soramusubiのメモリ…" at bounding box center [503, 294] width 471 height 86
click at [660, 257] on p "小さな赤ちゃんにお洋服を着せてあげたいと願うママ・パパへ。ご連絡をいただければ、サイズにあったお洋服をお送りさせていただきます。 soramusubiのメモリ…" at bounding box center [503, 294] width 471 height 86
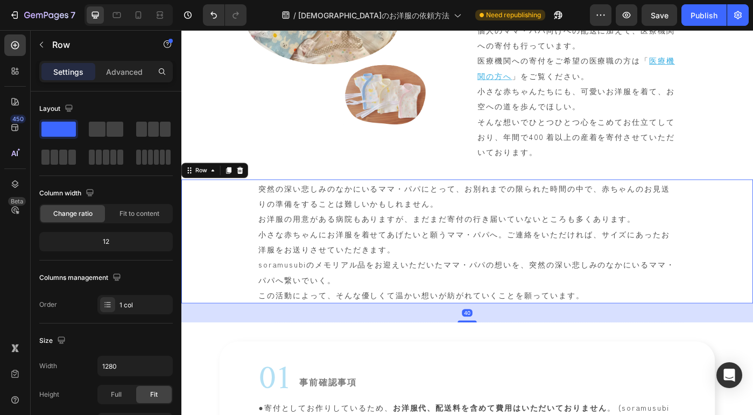
click at [752, 270] on div "突然の深い悲しみのなかにいるママ・パパにとって、お別れまでの限られた時間の中で、赤ちゃんのお見送りの準備をすることは難しいかもしれません。 お洋服の用意がある…" at bounding box center [504, 269] width 646 height 140
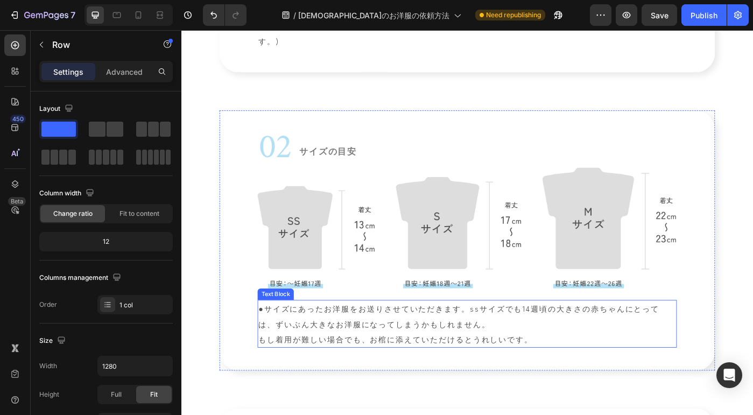
scroll to position [1090, 0]
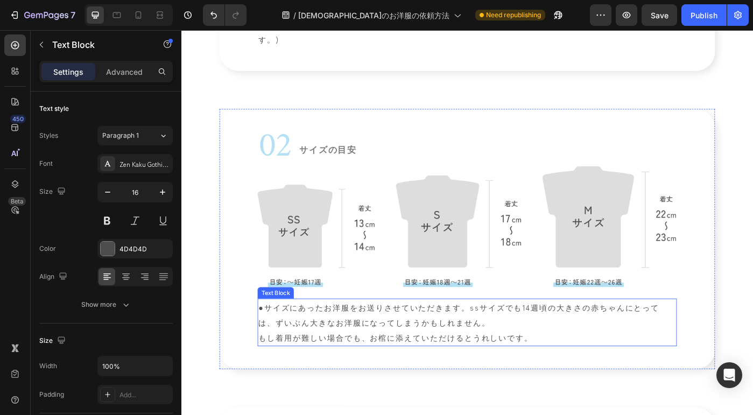
click at [466, 353] on p "●サイズにあったお洋服をお送りさせていただきます。ssサイズでも14週頃の大きさの赤ちゃんにとっては、ずいぶん大きなお洋服になってしまうかもしれません。 もし…" at bounding box center [503, 360] width 471 height 52
click at [531, 352] on p "●サイズにあったお洋服をお送りさせていただきます。ssサイズでも14週頃の大きさの赤ちゃんにとっては、ずいぶん大きなお洋服になってしまうかもしれません。 もし…" at bounding box center [503, 360] width 471 height 52
click at [518, 343] on p "●サイズにあったお洋服をお送りさせていただきます。ssサイズでも14週頃の大きさの赤ちゃんにとっては、ずいぶん大きなお洋服になってしまうかもしれません。 もし…" at bounding box center [503, 360] width 471 height 52
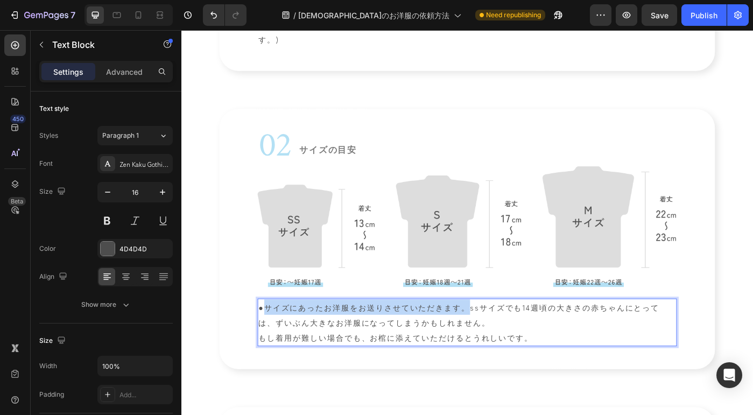
drag, startPoint x: 510, startPoint y: 342, endPoint x: 275, endPoint y: 340, distance: 235.1
click at [275, 340] on p "●サイズにあったお洋服をお送りさせていただきます。ssサイズでも14週頃の大きさの赤ちゃんにとっては、ずいぶん大きなお洋服になってしまうかもしれません。 もし…" at bounding box center [503, 360] width 471 height 52
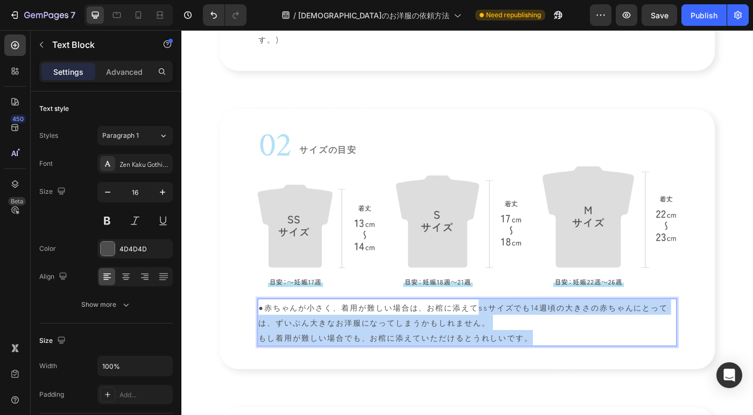
drag, startPoint x: 571, startPoint y: 371, endPoint x: 520, endPoint y: 343, distance: 57.8
click at [520, 343] on p "●赤ちゃんが小さく、着用が難しい場合は、お棺に添えてssサイズでも14週頃の大きさの赤ちゃんにとっては、ずいぶん大きなお洋服になってしまうかもしれません。 も…" at bounding box center [503, 360] width 471 height 52
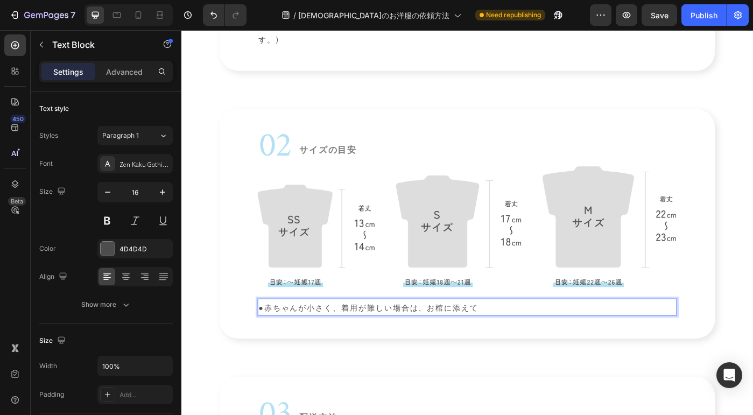
click at [371, 341] on p "●赤ちゃんが小さく、着用が難しい場合は、お棺に添えて" at bounding box center [503, 342] width 471 height 17
click at [365, 341] on p "●赤ちゃんが小さく、着用が難しい場合は、お棺に添えて" at bounding box center [503, 342] width 471 height 17
click at [537, 341] on p "●赤ちゃんの状態により着用が難しい場合は、お棺に添えて" at bounding box center [503, 342] width 471 height 17
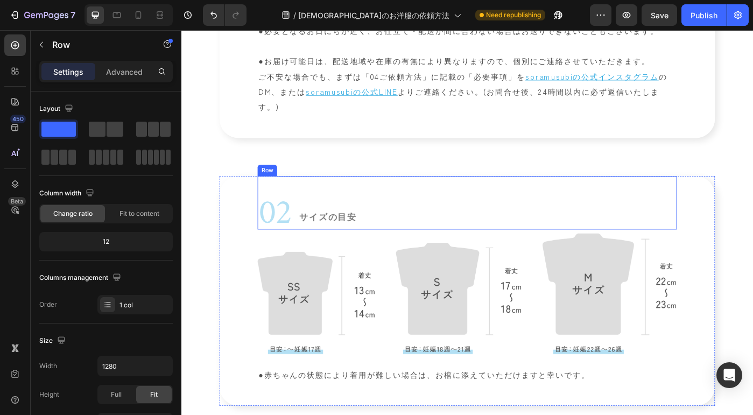
scroll to position [1217, 0]
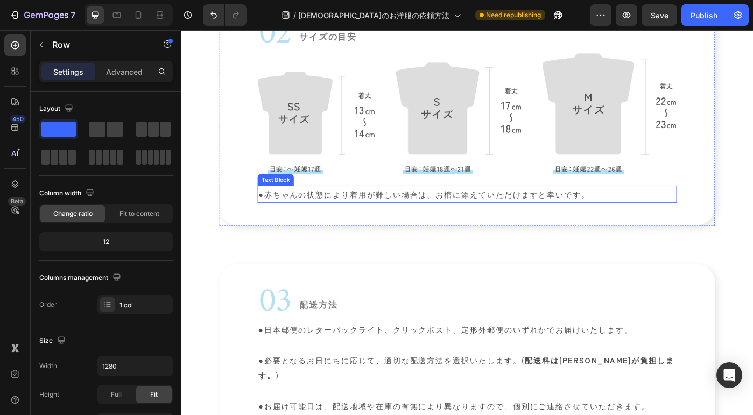
click at [284, 212] on p "●赤ちゃんの状態により着用が難しい場合は、お棺に添えていただけますと幸いです。" at bounding box center [503, 215] width 471 height 17
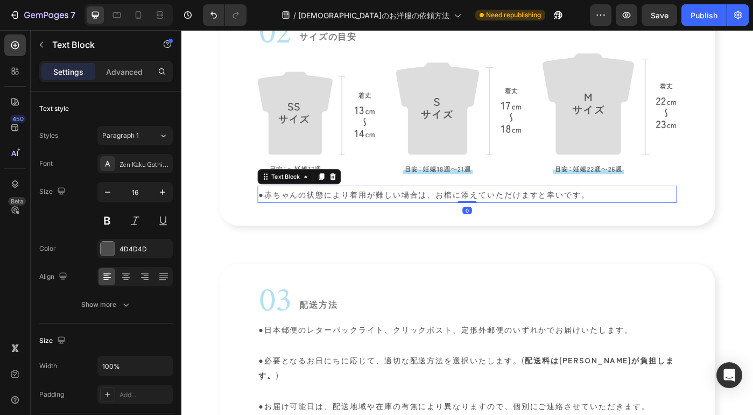
click at [284, 212] on p "●赤ちゃんの状態により着用が難しい場合は、お棺に添えていただけますと幸いです。" at bounding box center [503, 215] width 471 height 17
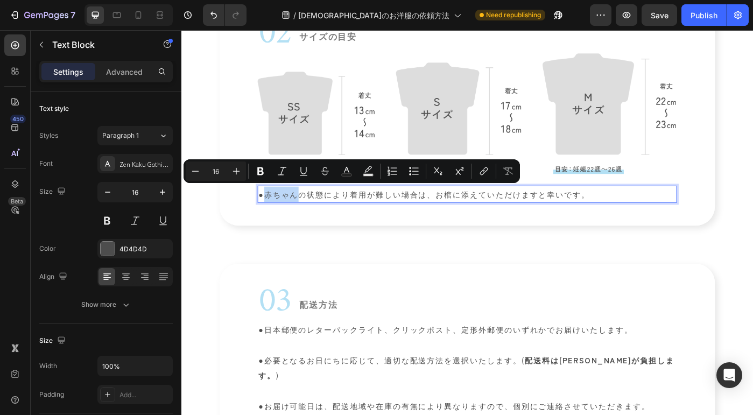
click at [273, 213] on p "●赤ちゃんの状態により着用が難しい場合は、お棺に添えていただけますと幸いです。" at bounding box center [503, 215] width 471 height 17
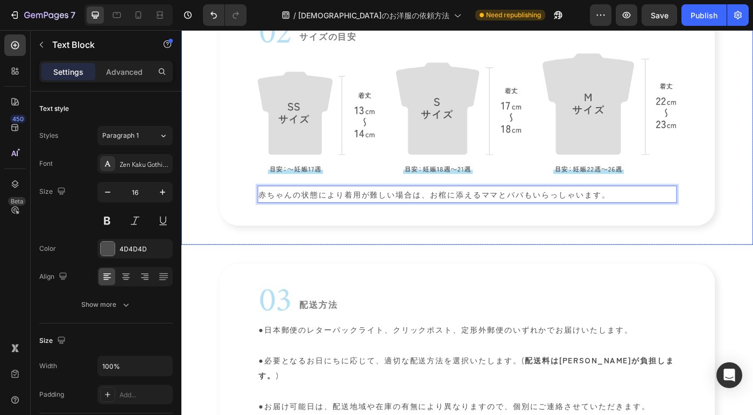
click at [752, 218] on div "02 Heading サイズの目安 Heading Row Image 赤ちゃんの状態により着用が難しい場合は、お棺に添えるママとパパもいらっしゃいます。 T…" at bounding box center [504, 121] width 646 height 302
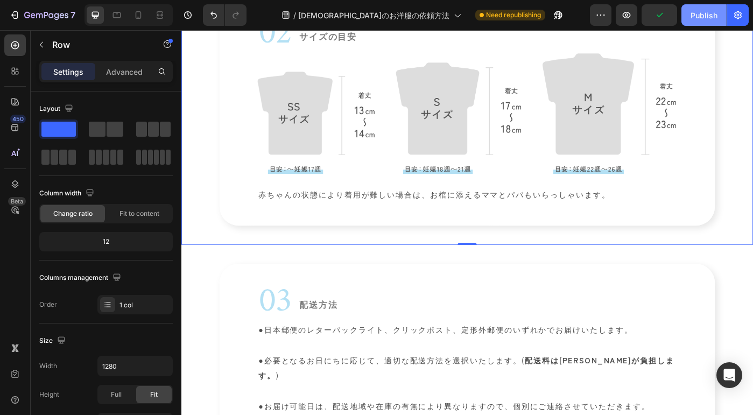
click at [705, 13] on div "Publish" at bounding box center [703, 15] width 27 height 11
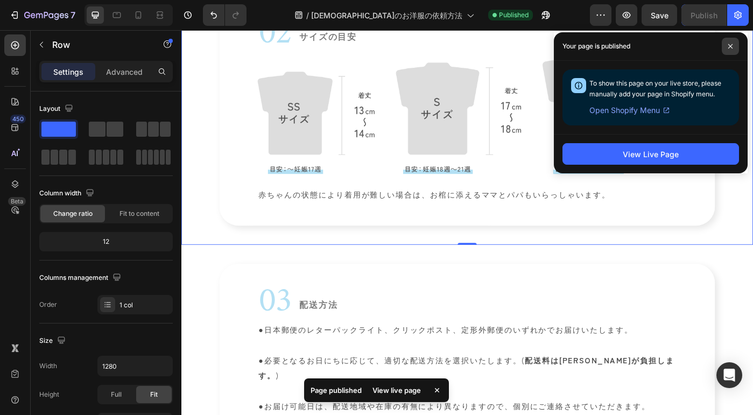
click at [728, 50] on span at bounding box center [729, 46] width 17 height 17
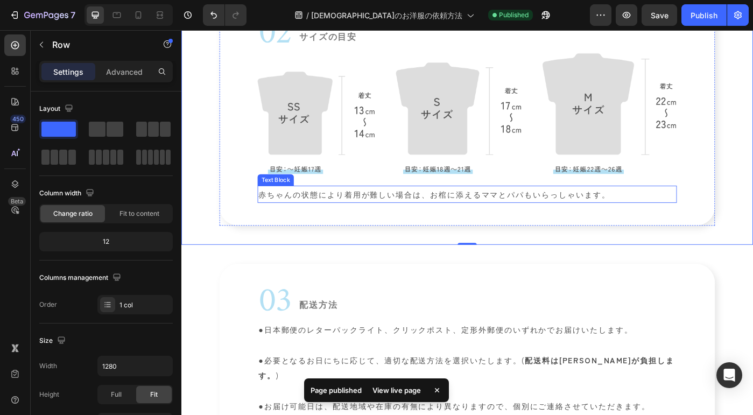
click at [520, 214] on p "赤ちゃんの状態により着用が難しい場合は、お棺に添えるママとパパもいらっしゃいます。" at bounding box center [503, 215] width 471 height 17
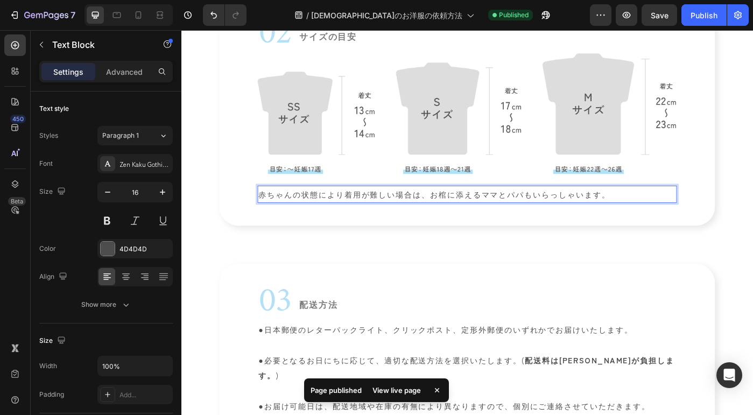
click at [492, 215] on p "赤ちゃんの状態により着用が難しい場合は、お棺に添えるママとパパもいらっしゃいます。" at bounding box center [503, 215] width 471 height 17
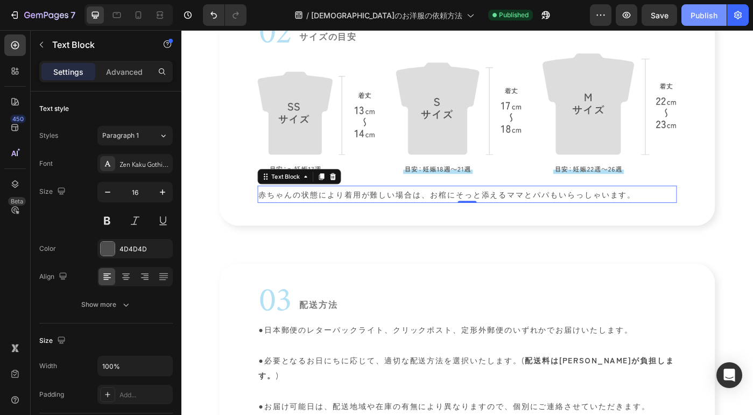
click at [707, 22] on button "Publish" at bounding box center [703, 15] width 45 height 22
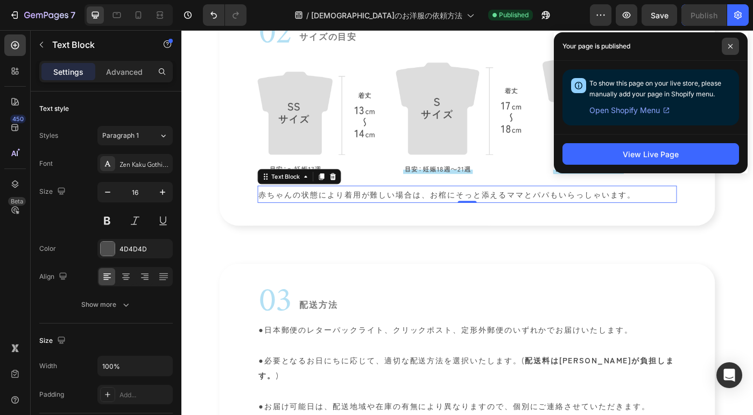
click at [728, 46] on icon at bounding box center [729, 46] width 5 height 5
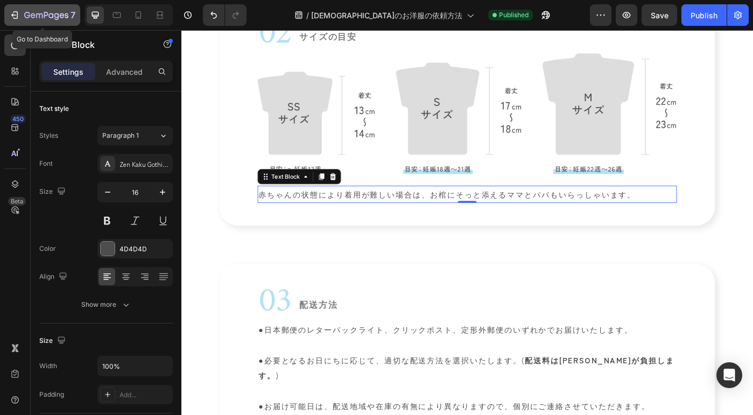
click at [63, 15] on icon "button" at bounding box center [62, 15] width 5 height 5
